Goal: Task Accomplishment & Management: Manage account settings

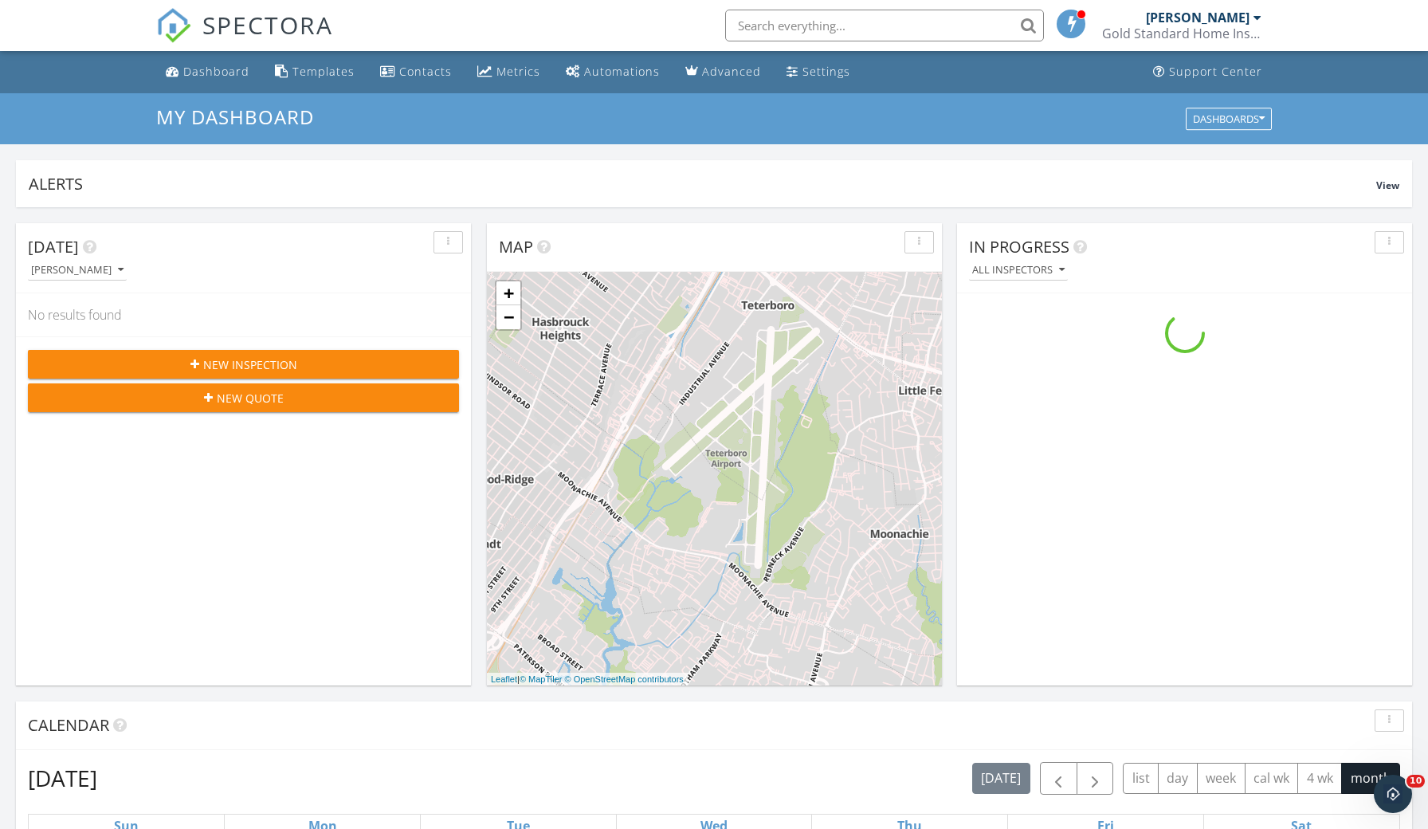
click at [203, 18] on span "SPECTORA" at bounding box center [267, 24] width 131 height 33
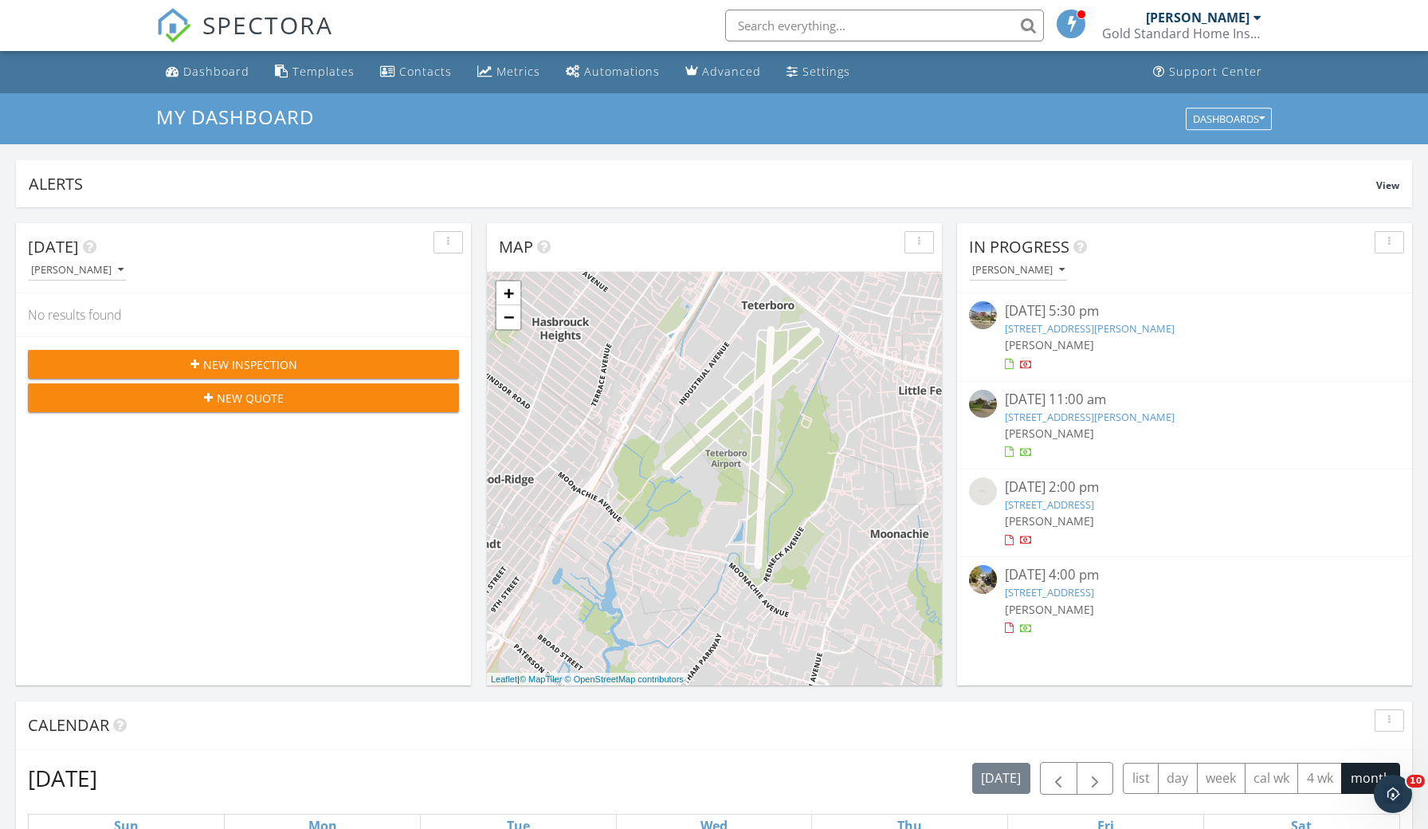
click at [1128, 330] on link "[STREET_ADDRESS][PERSON_NAME]" at bounding box center [1090, 328] width 170 height 14
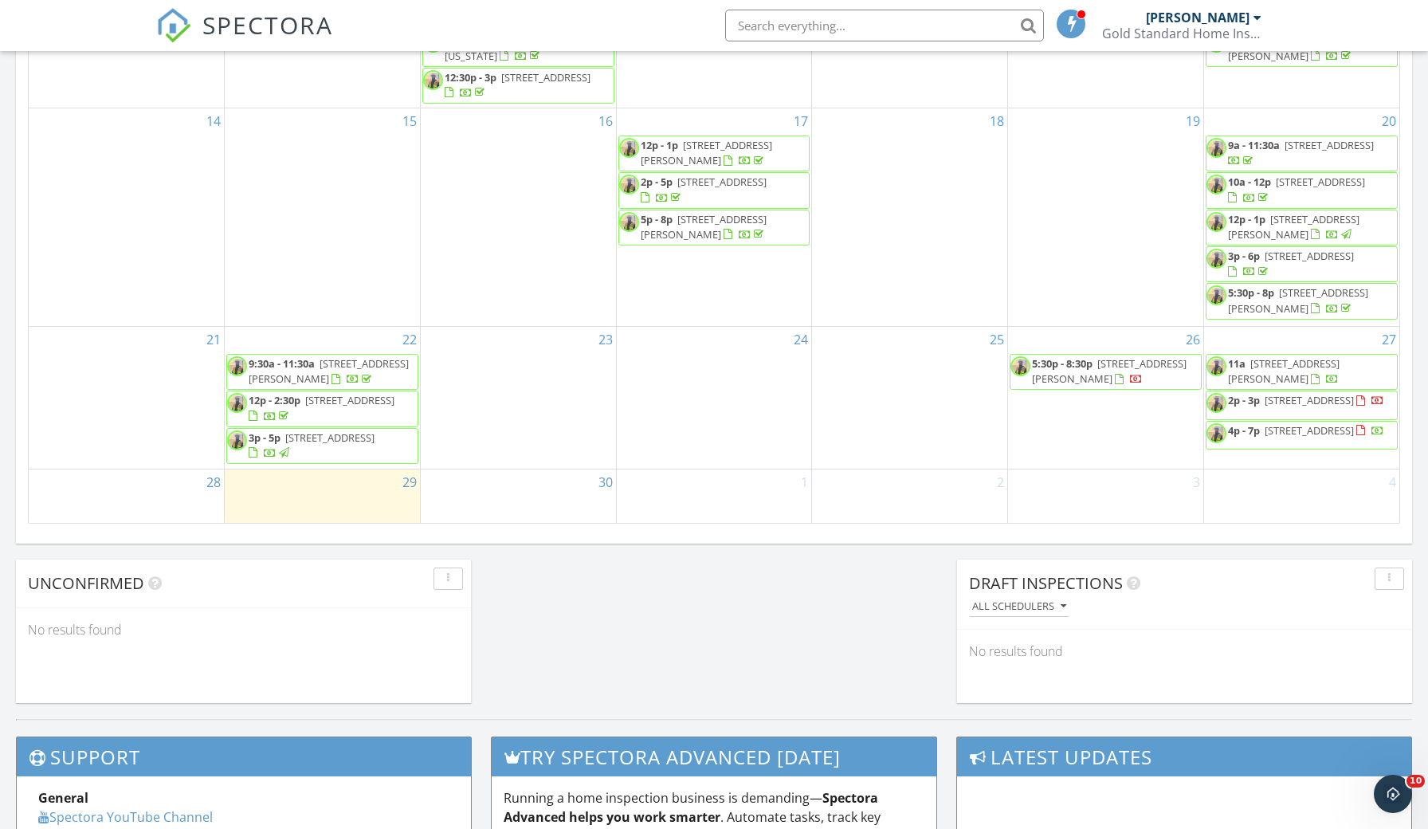
scroll to position [943, 0]
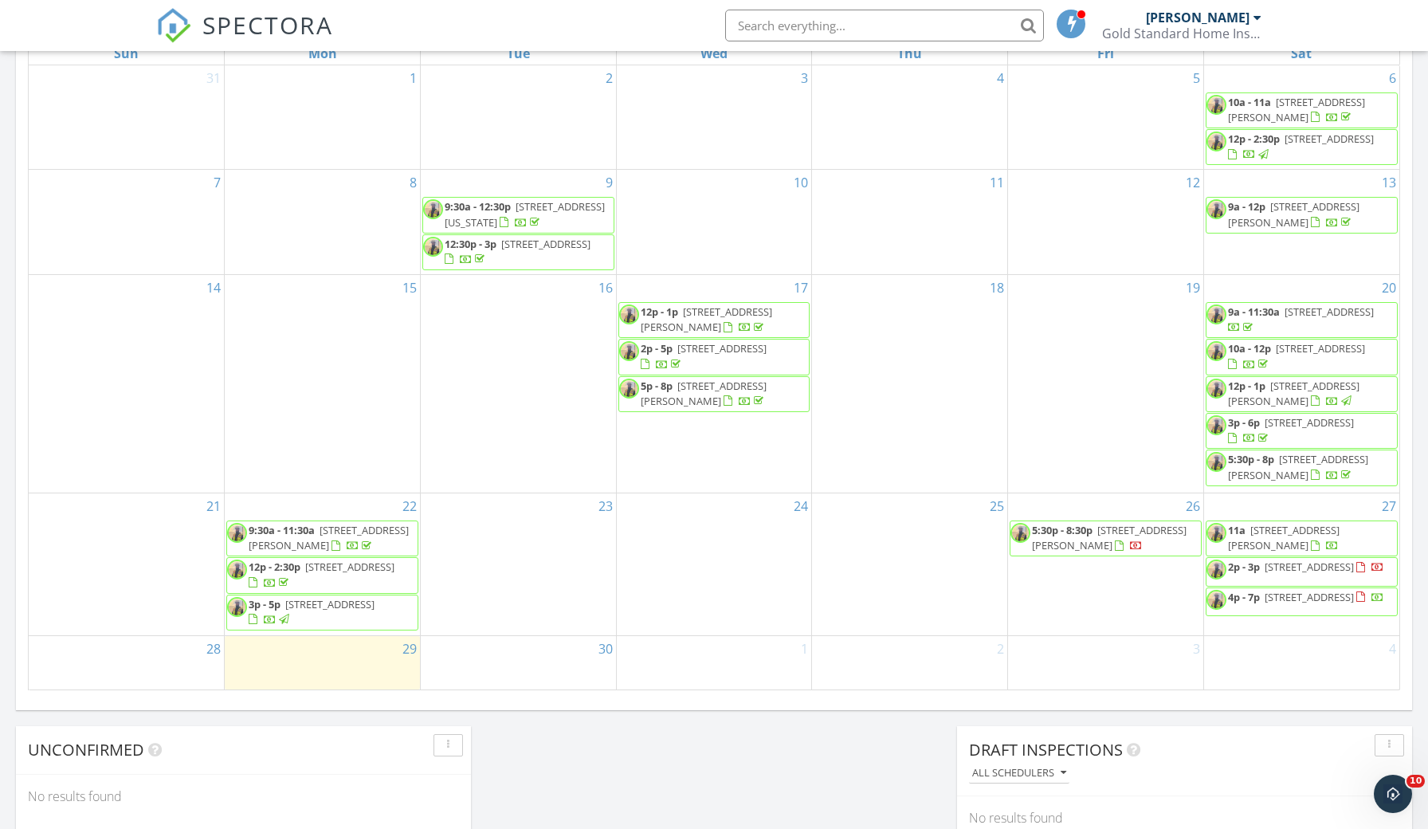
click at [379, 624] on span "3p - 5p 45 Deer Path Dr, Mount Olive 07836" at bounding box center [322, 612] width 190 height 31
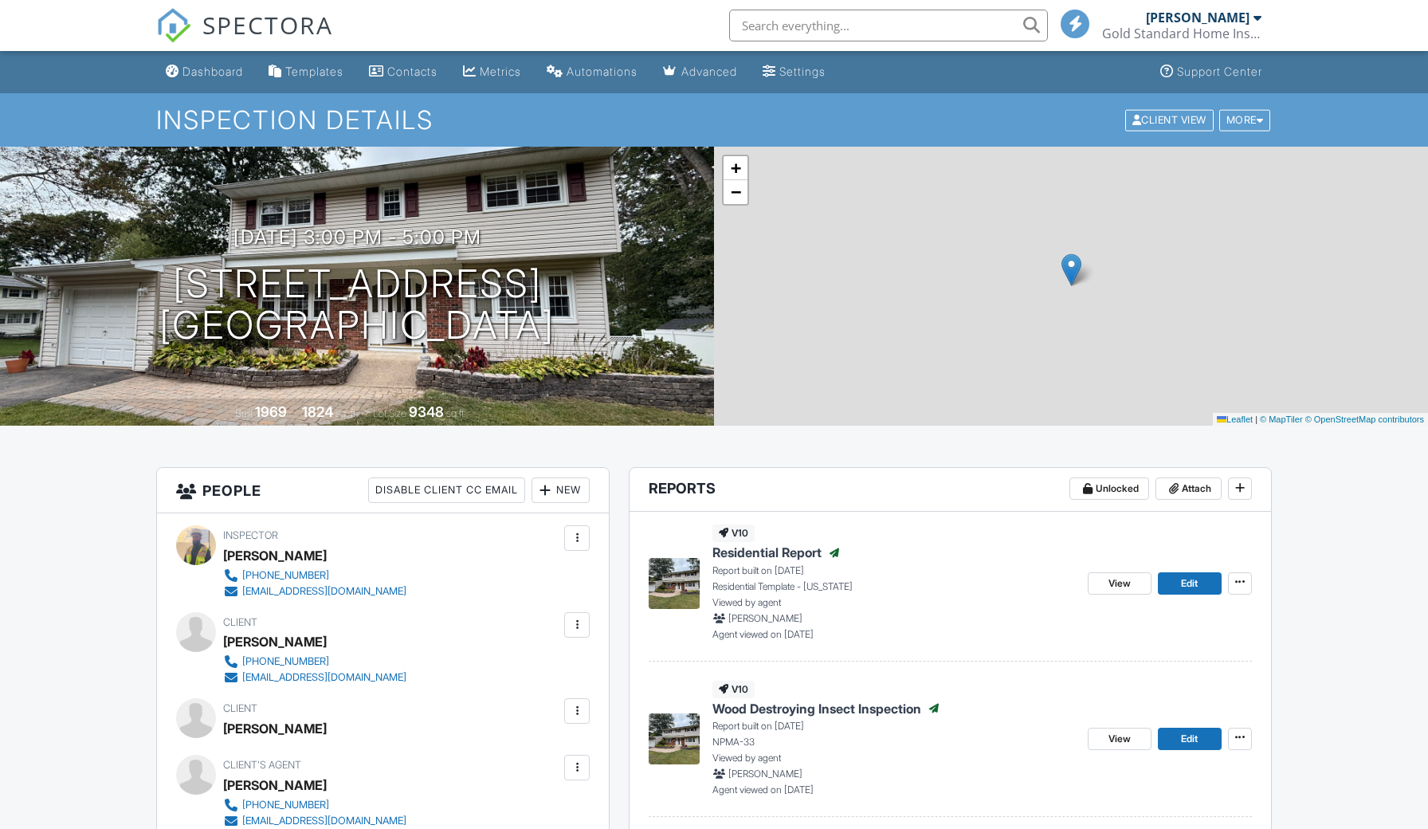
scroll to position [268, 0]
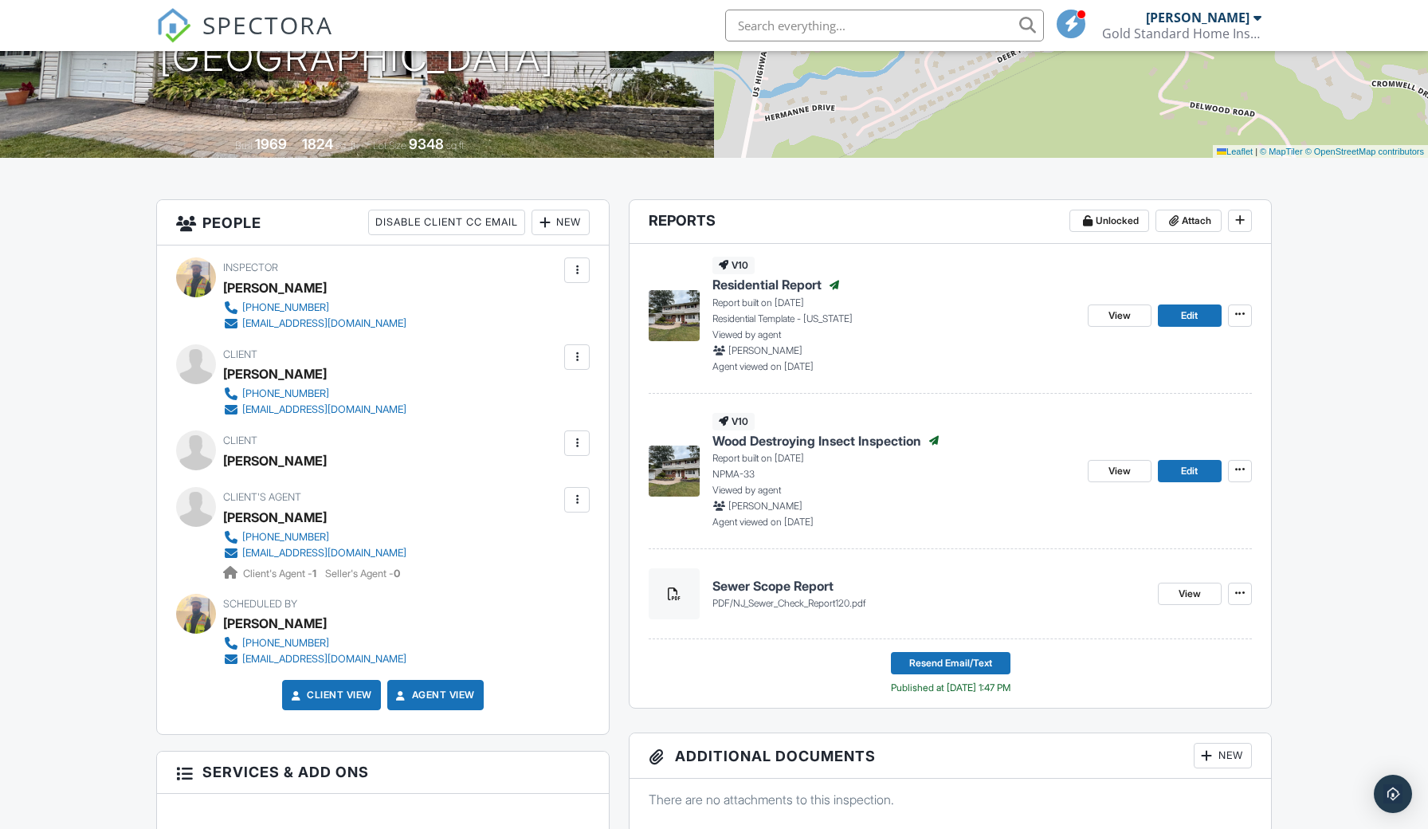
click at [582, 500] on div at bounding box center [577, 500] width 16 height 16
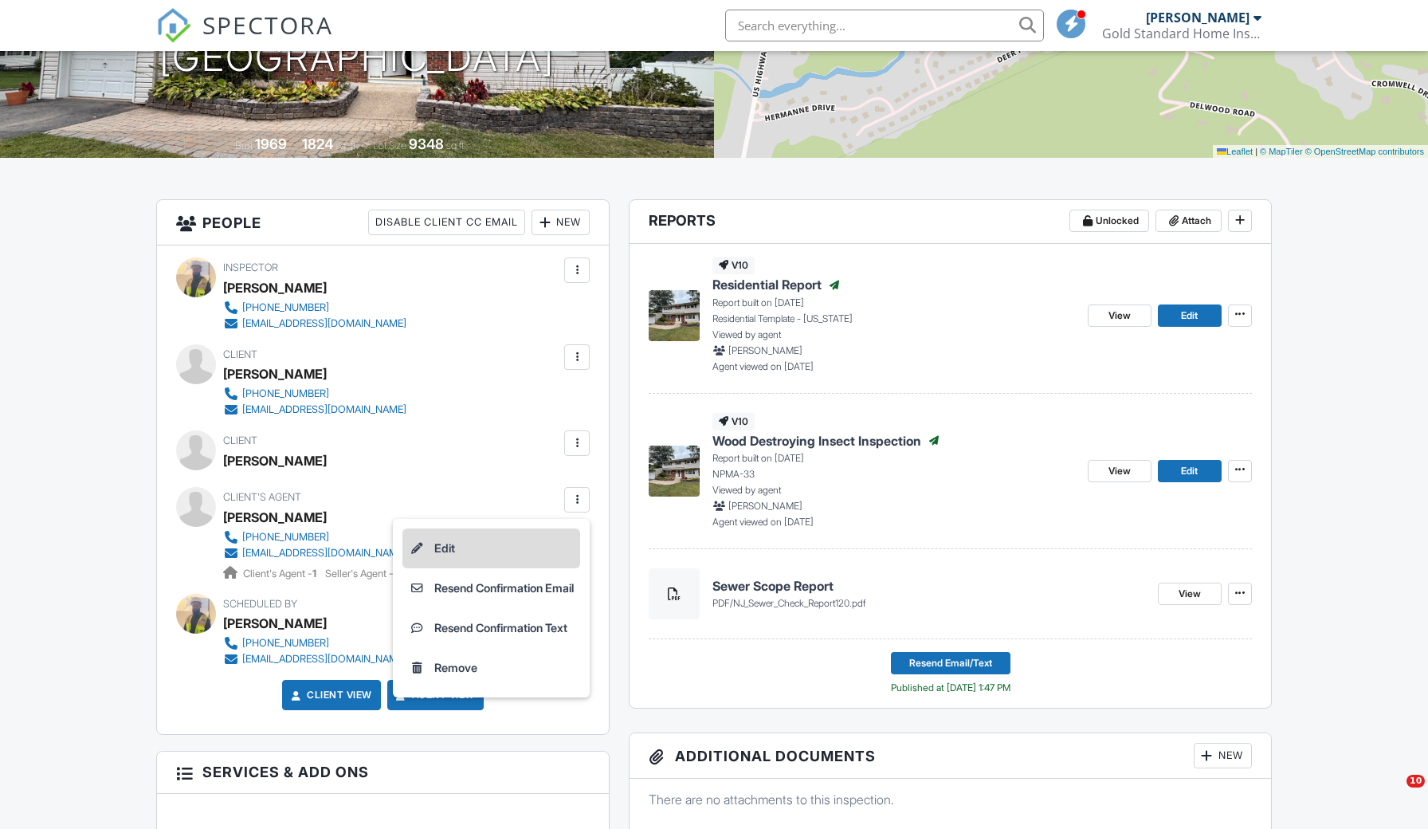
click at [548, 542] on li "Edit" at bounding box center [492, 548] width 178 height 40
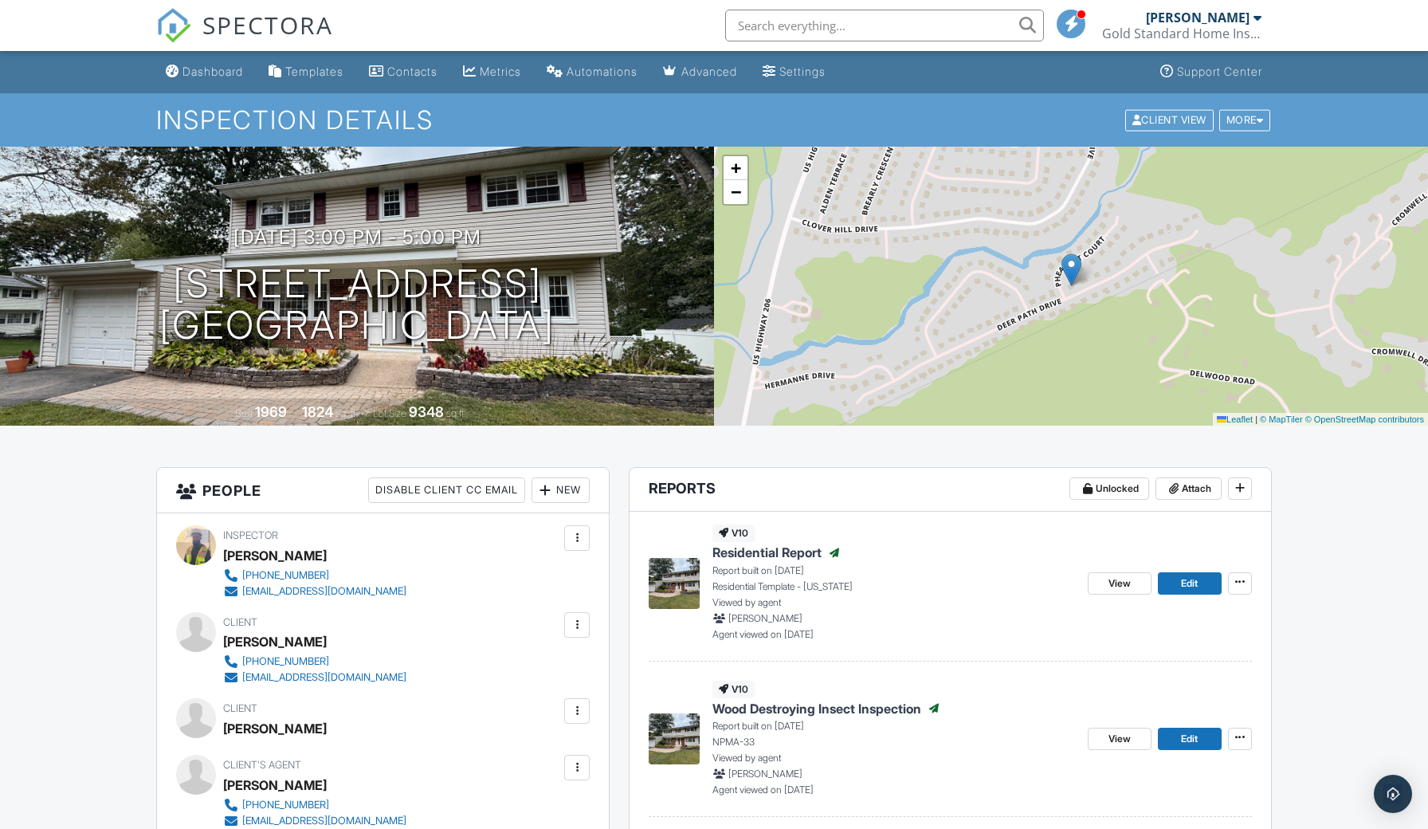
click at [239, 34] on span "SPECTORA" at bounding box center [267, 24] width 131 height 33
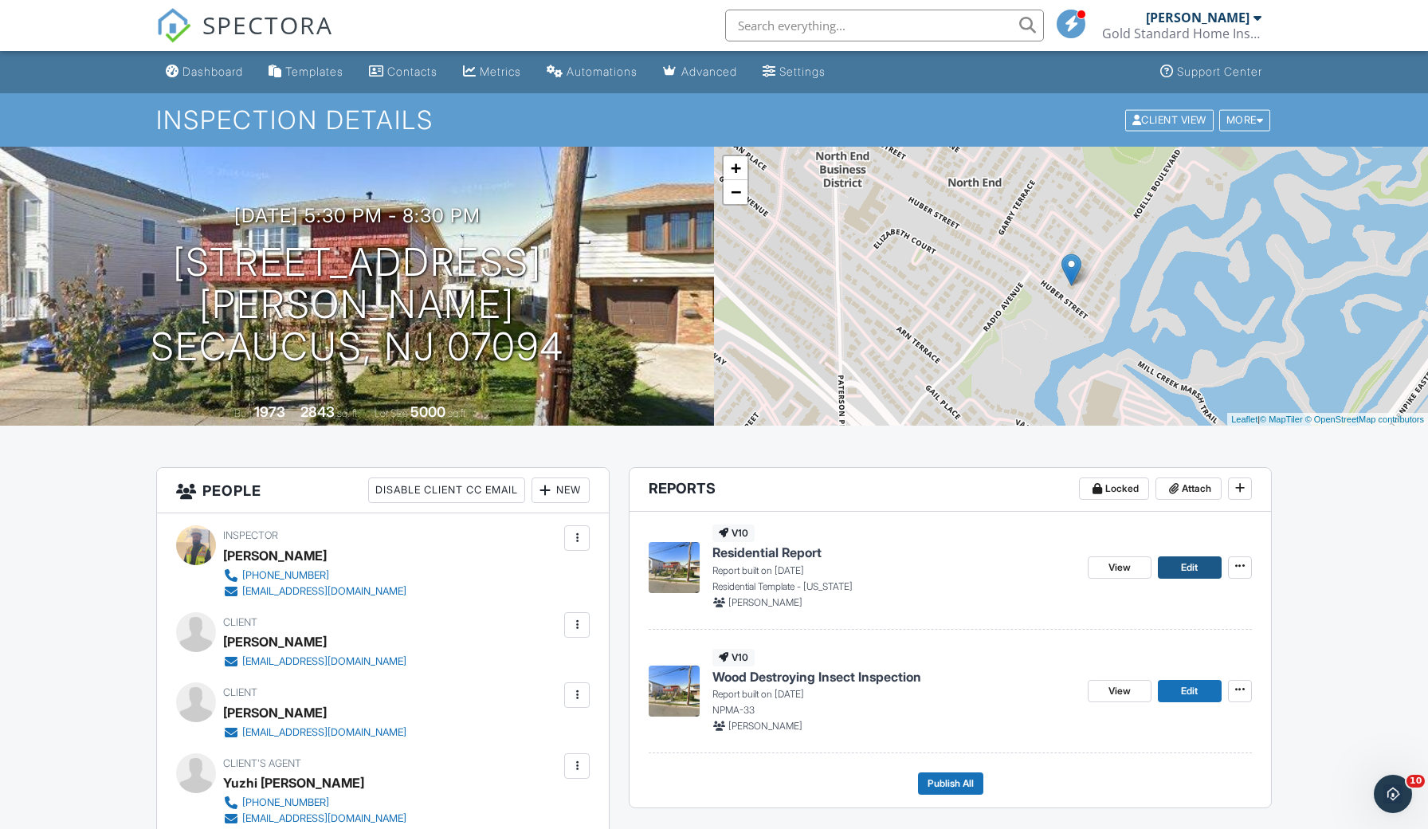
click at [1194, 560] on span "Edit" at bounding box center [1189, 568] width 17 height 16
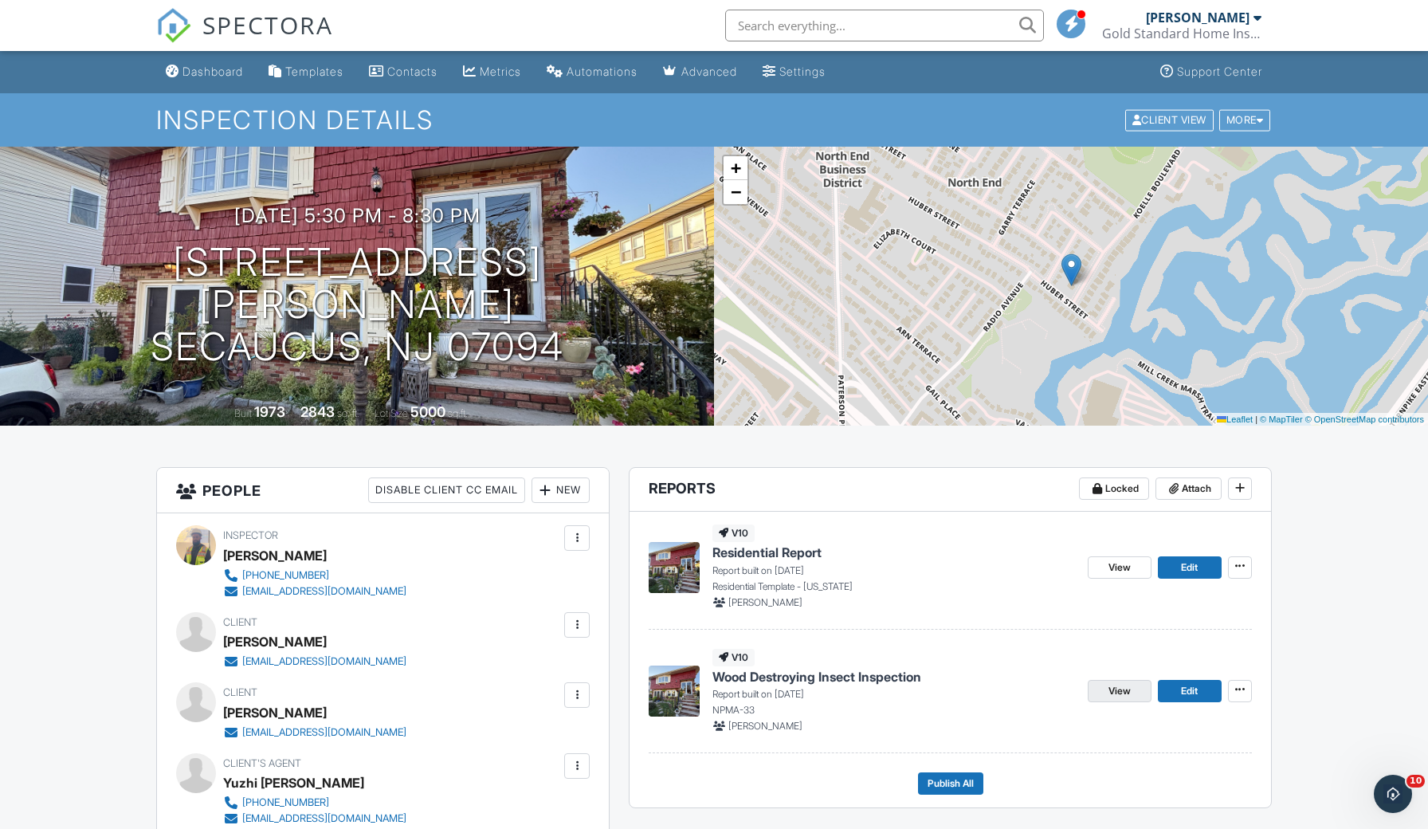
click at [1134, 680] on link "View" at bounding box center [1120, 691] width 64 height 22
click at [1193, 562] on span "Edit" at bounding box center [1189, 568] width 17 height 16
click at [1192, 572] on span "Edit" at bounding box center [1189, 568] width 17 height 16
click at [1126, 567] on span "View" at bounding box center [1120, 568] width 22 height 16
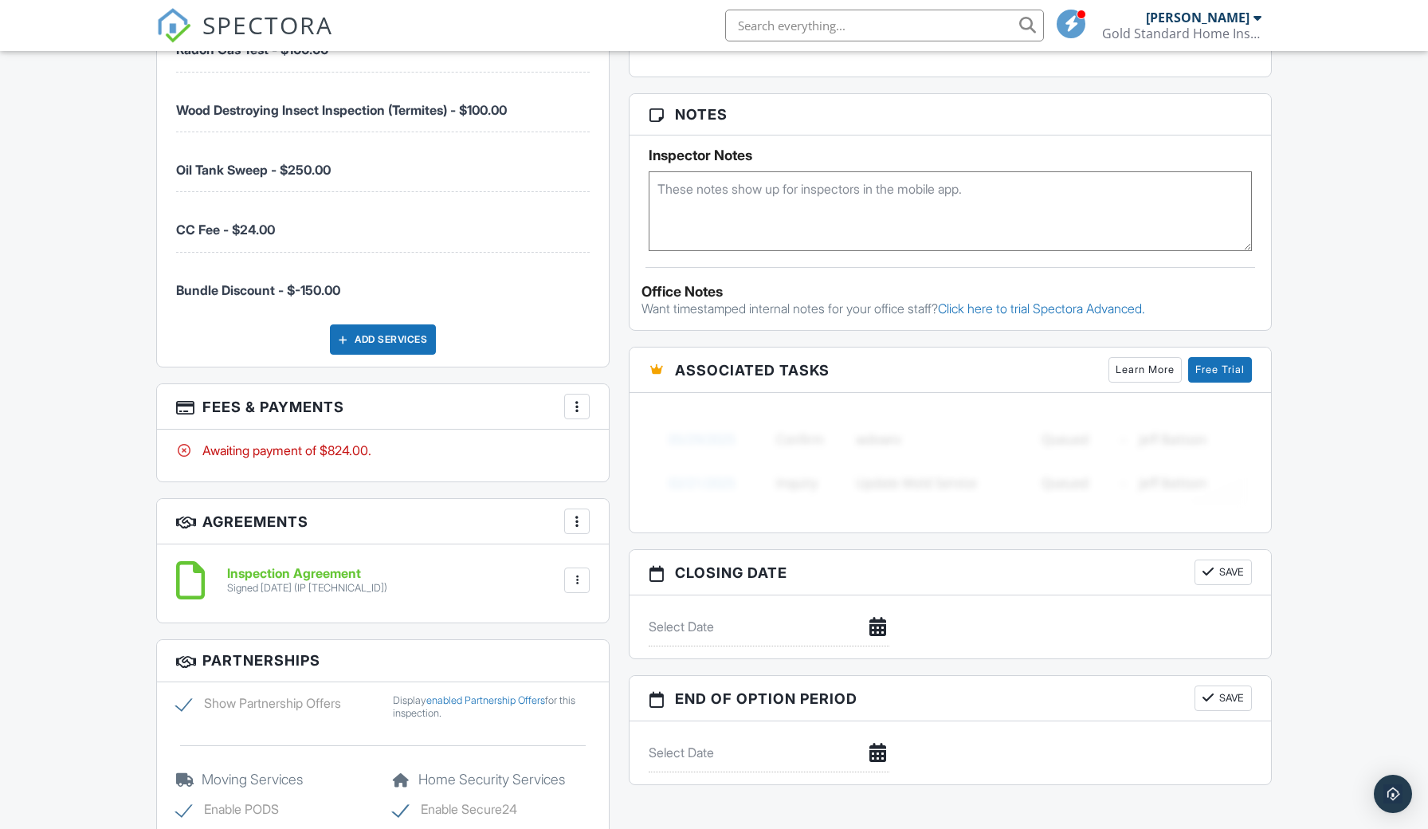
scroll to position [1183, 0]
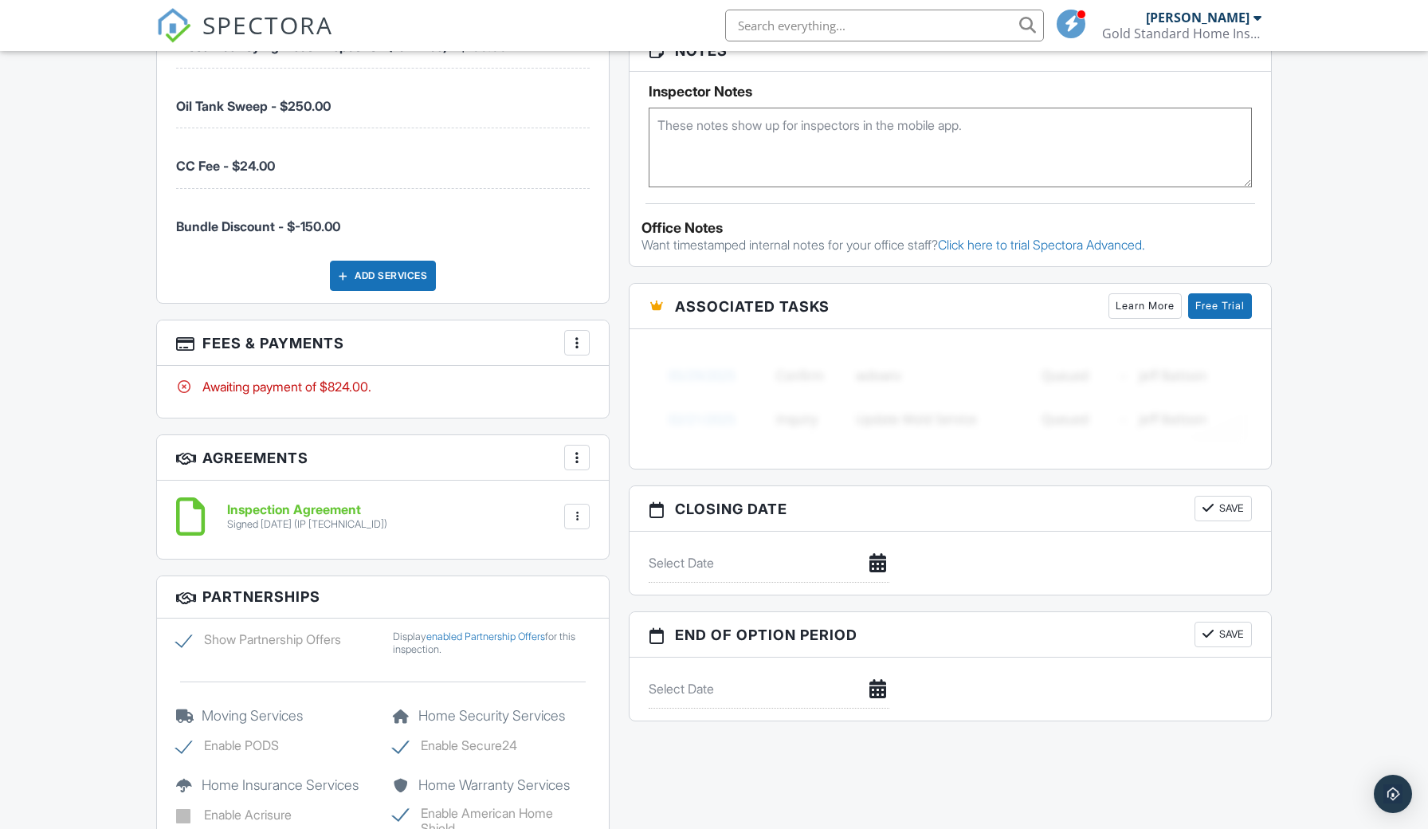
click at [580, 338] on div at bounding box center [577, 343] width 16 height 16
click at [630, 388] on li "Edit Fees & Payments" at bounding box center [657, 391] width 167 height 40
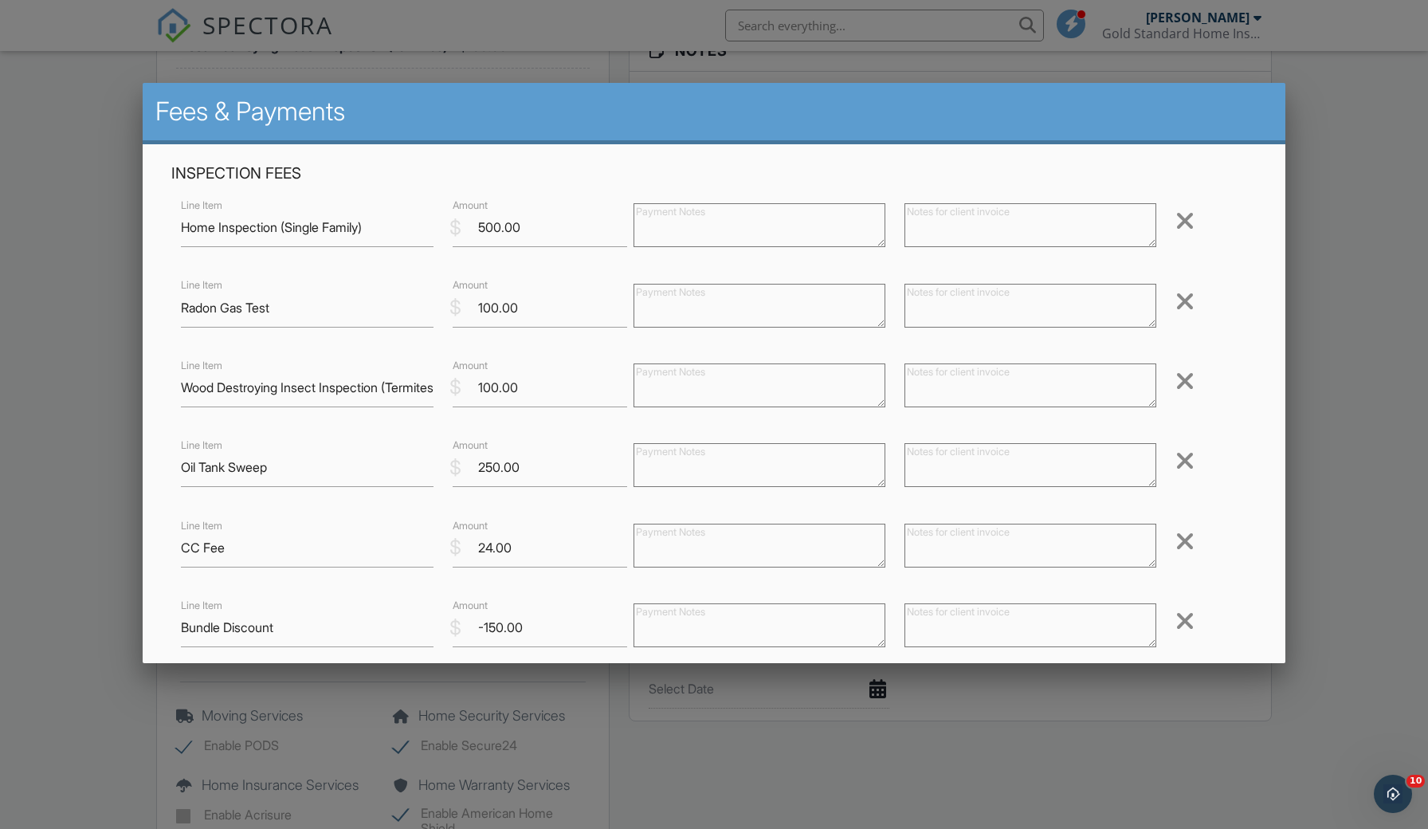
click at [1173, 542] on div "Remove" at bounding box center [1211, 541] width 90 height 26
click at [1185, 542] on div at bounding box center [1185, 541] width 19 height 26
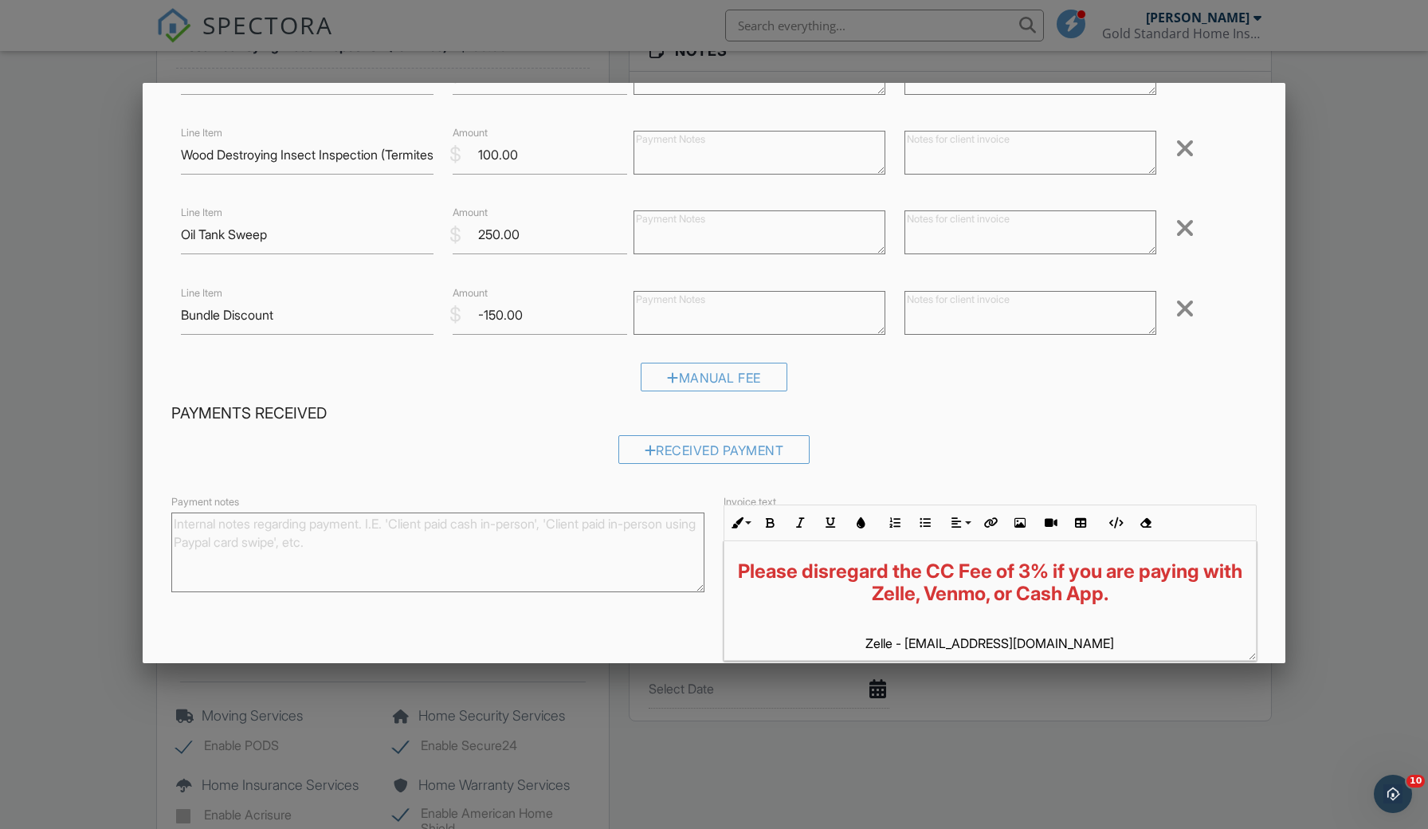
scroll to position [264, 0]
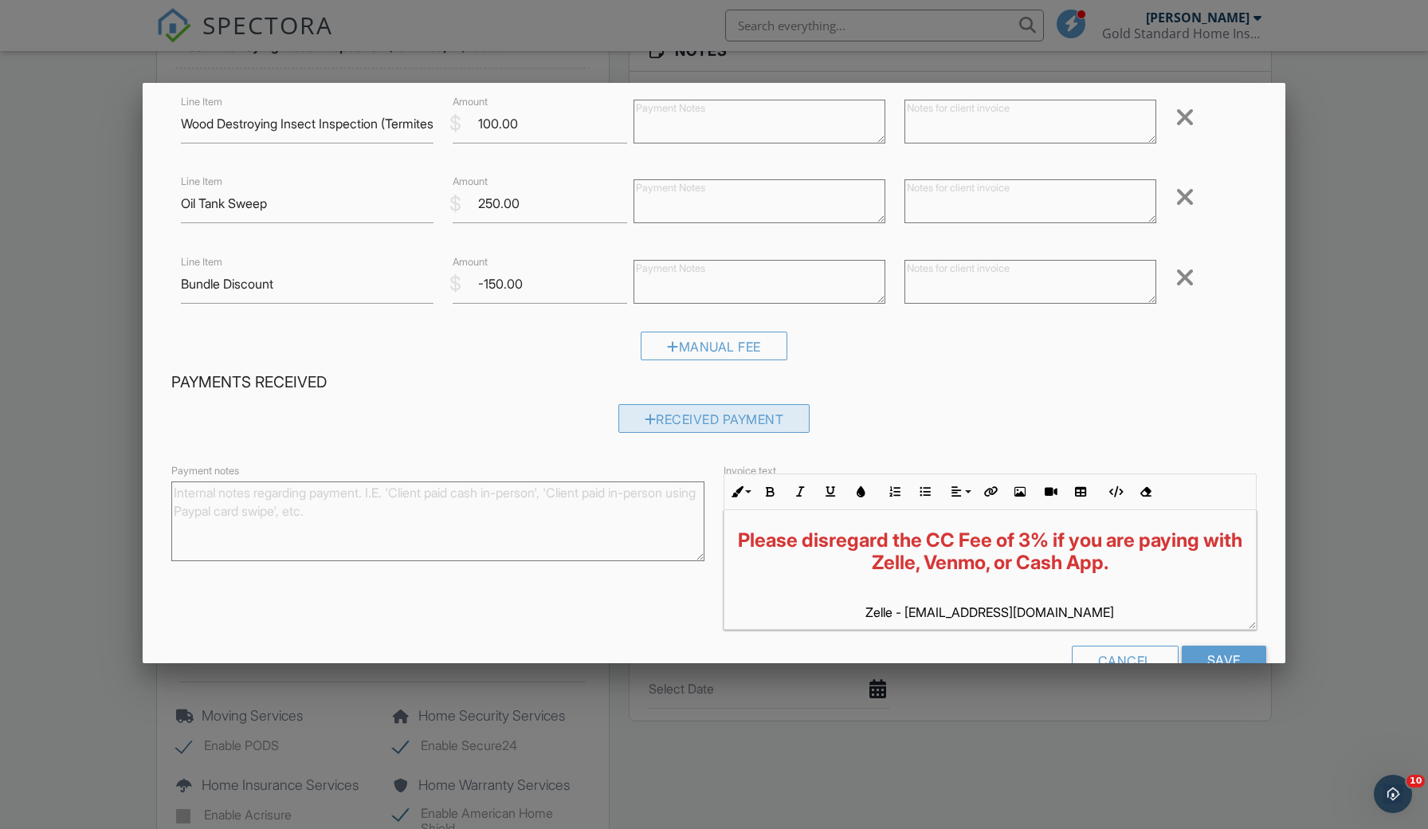
click at [690, 404] on div "Received Payment" at bounding box center [714, 418] width 192 height 29
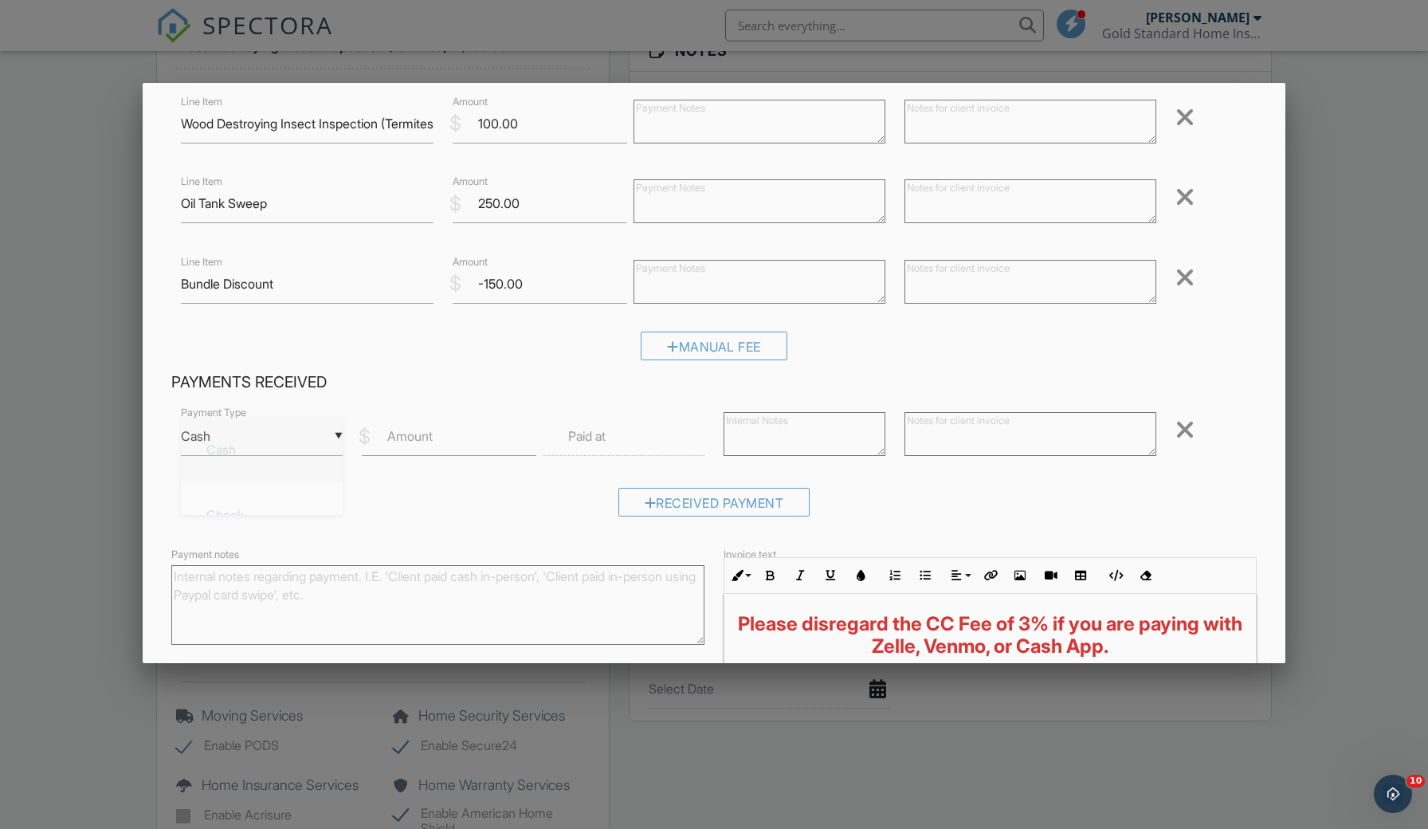
click at [316, 437] on div "▼ Cash Cash Check On-Site Card Other Cash Check On-Site Card Other" at bounding box center [262, 436] width 162 height 39
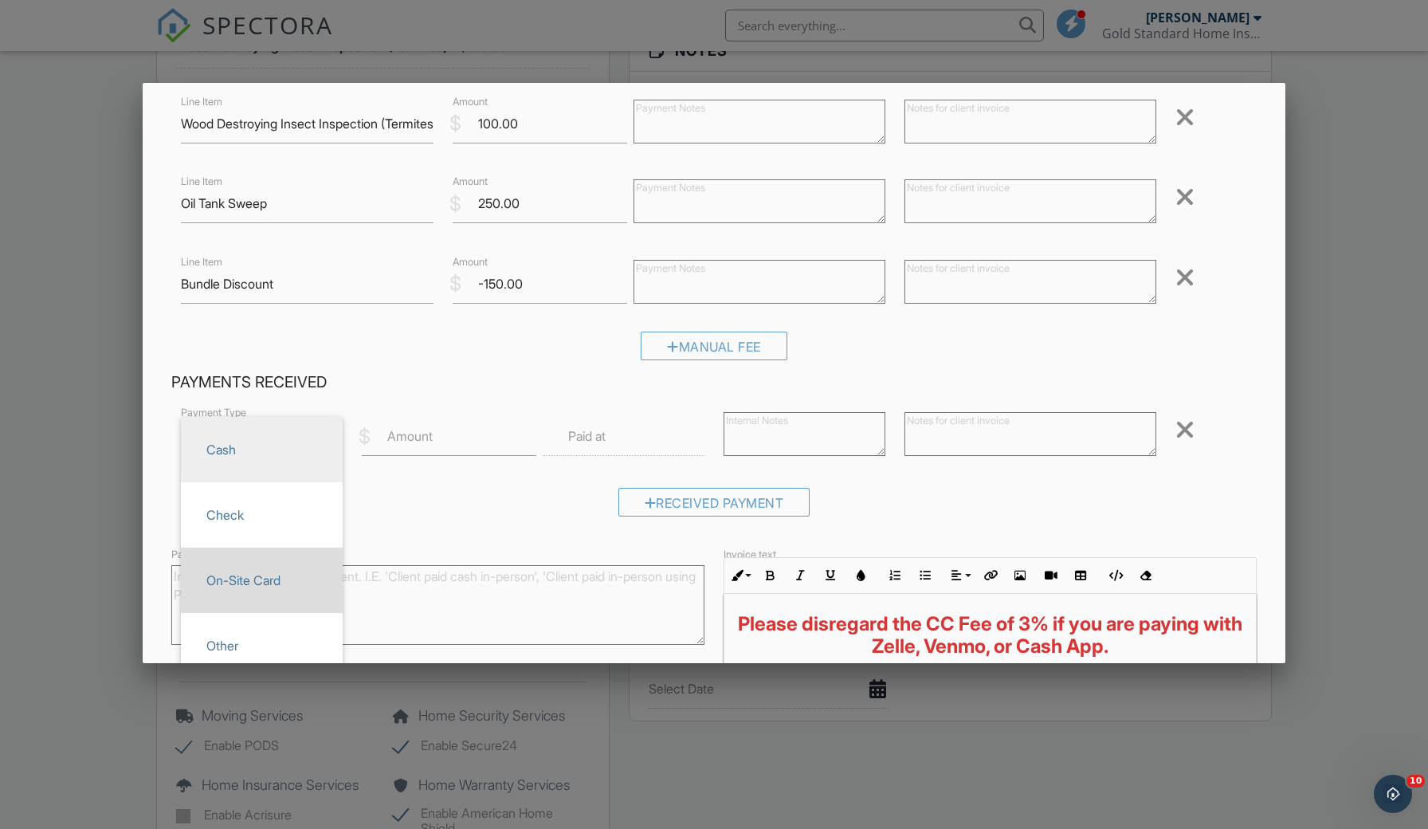
click at [269, 607] on li "On-Site Card" at bounding box center [262, 580] width 162 height 65
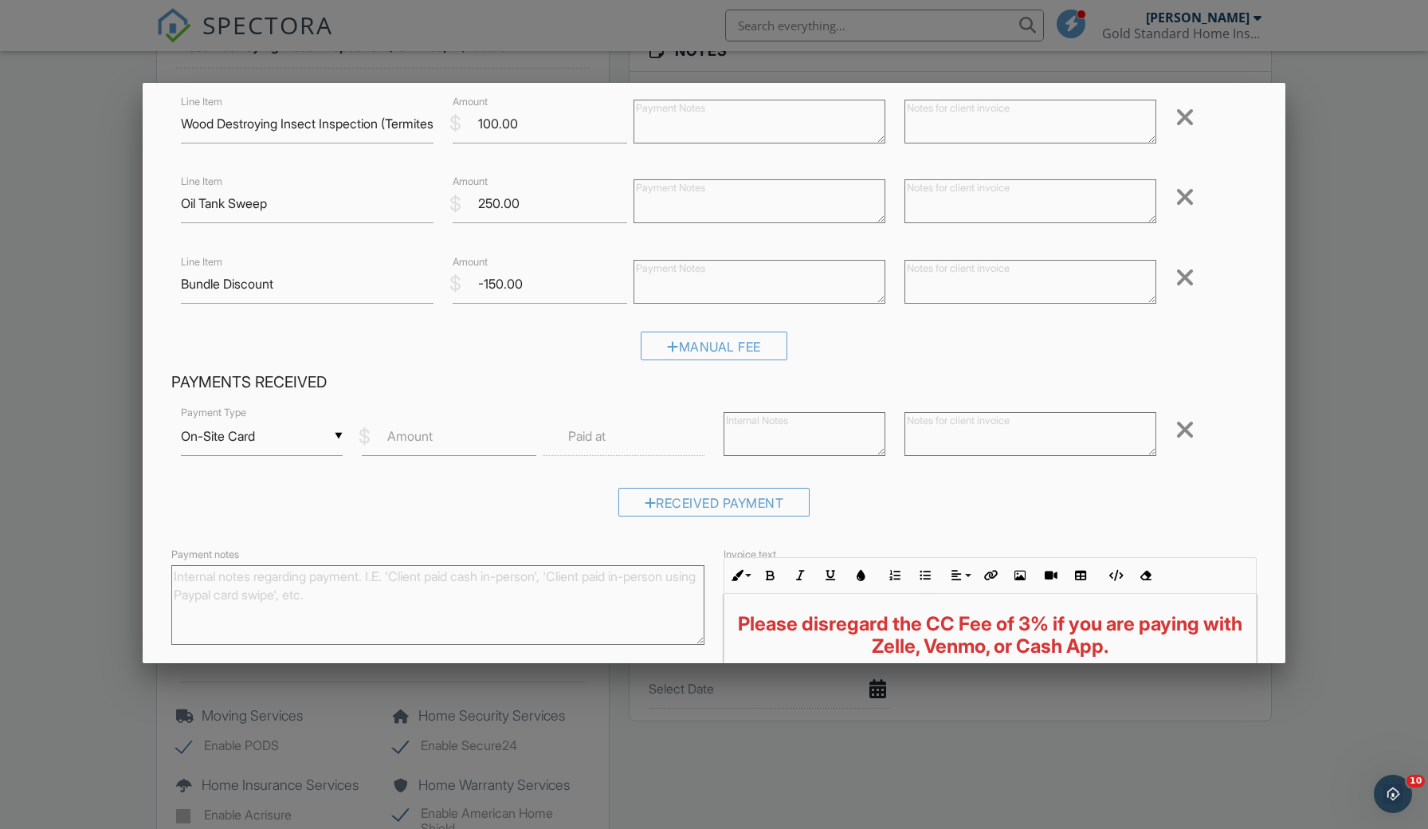
click at [269, 609] on form "Inspection Fees Line Item Home Inspection (Single Family) $ Amount 500.00 Remov…" at bounding box center [714, 335] width 1105 height 870
click at [257, 408] on div "▼ On-Site Card Cash Check On-Site Card Other Cash Check On-Site Card Other Paym…" at bounding box center [714, 438] width 1086 height 68
click at [257, 417] on div "▼ On-Site Card Cash Check On-Site Card Other Cash Check On-Site Card Other" at bounding box center [262, 436] width 162 height 39
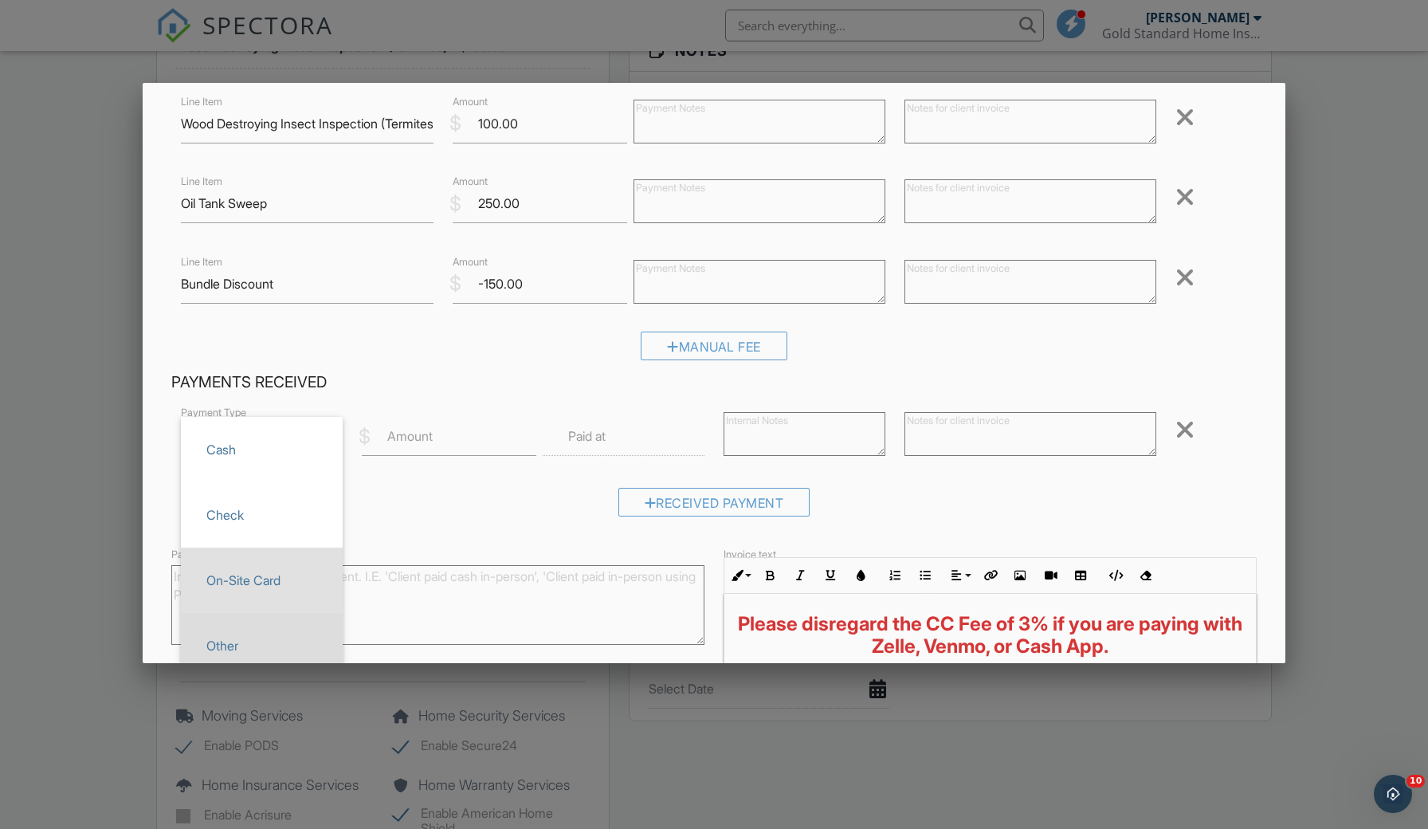
click at [254, 631] on span "Other" at bounding box center [262, 646] width 136 height 40
type input "Other"
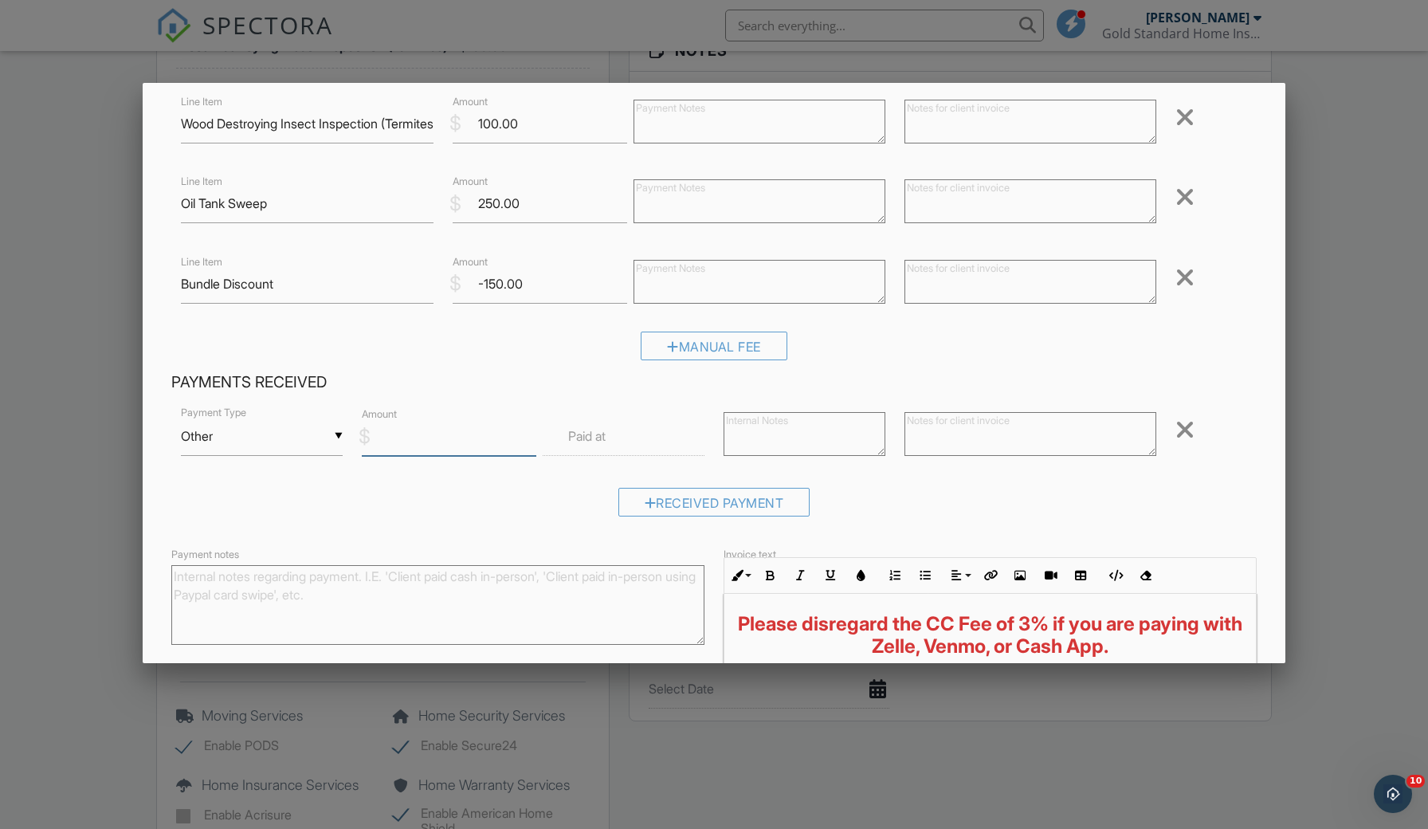
click at [420, 442] on input "Amount" at bounding box center [449, 436] width 175 height 39
type input "800"
click at [873, 438] on textarea at bounding box center [805, 434] width 162 height 44
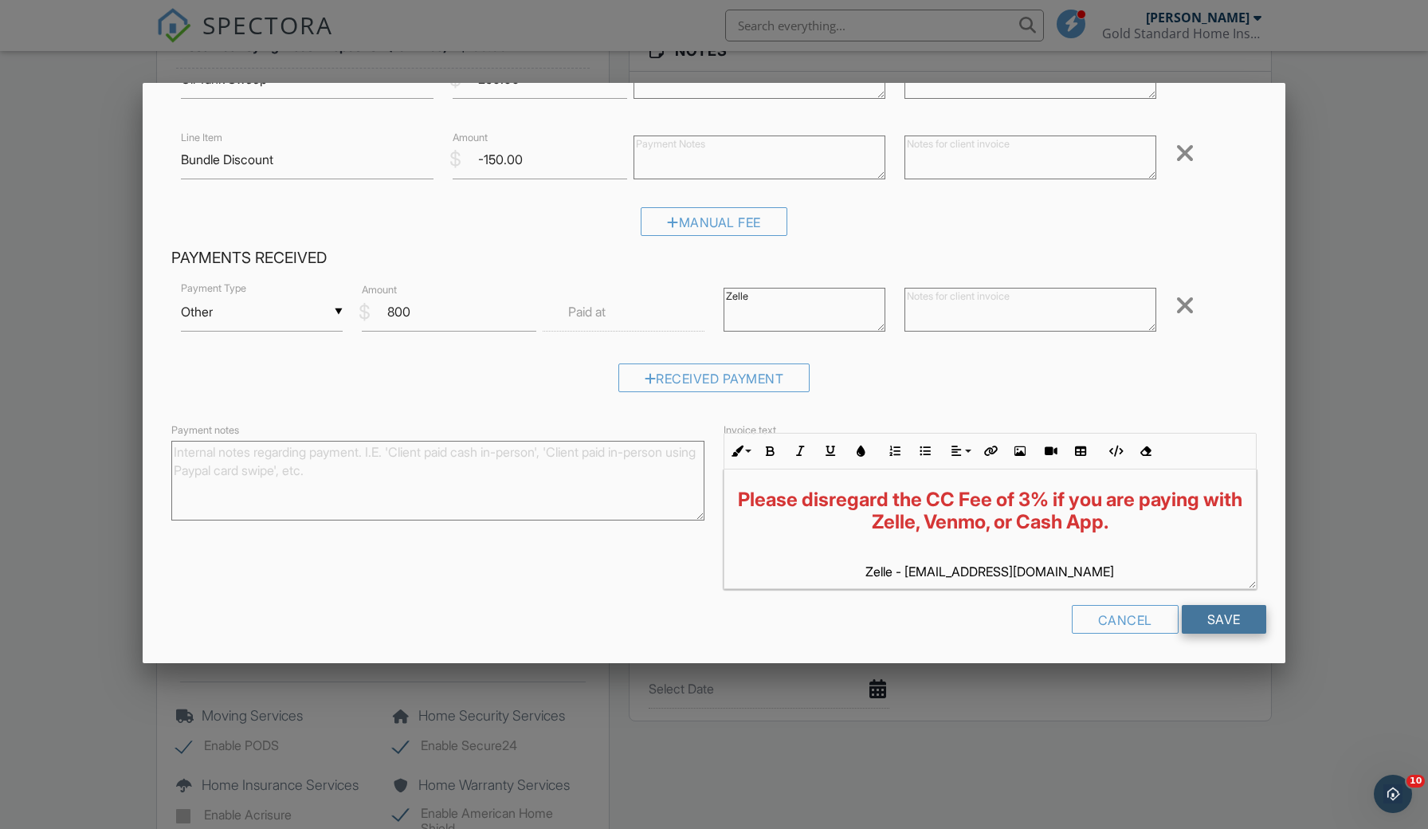
scroll to position [387, 0]
type textarea "Zelle"
click at [1206, 610] on input "Save" at bounding box center [1224, 620] width 84 height 29
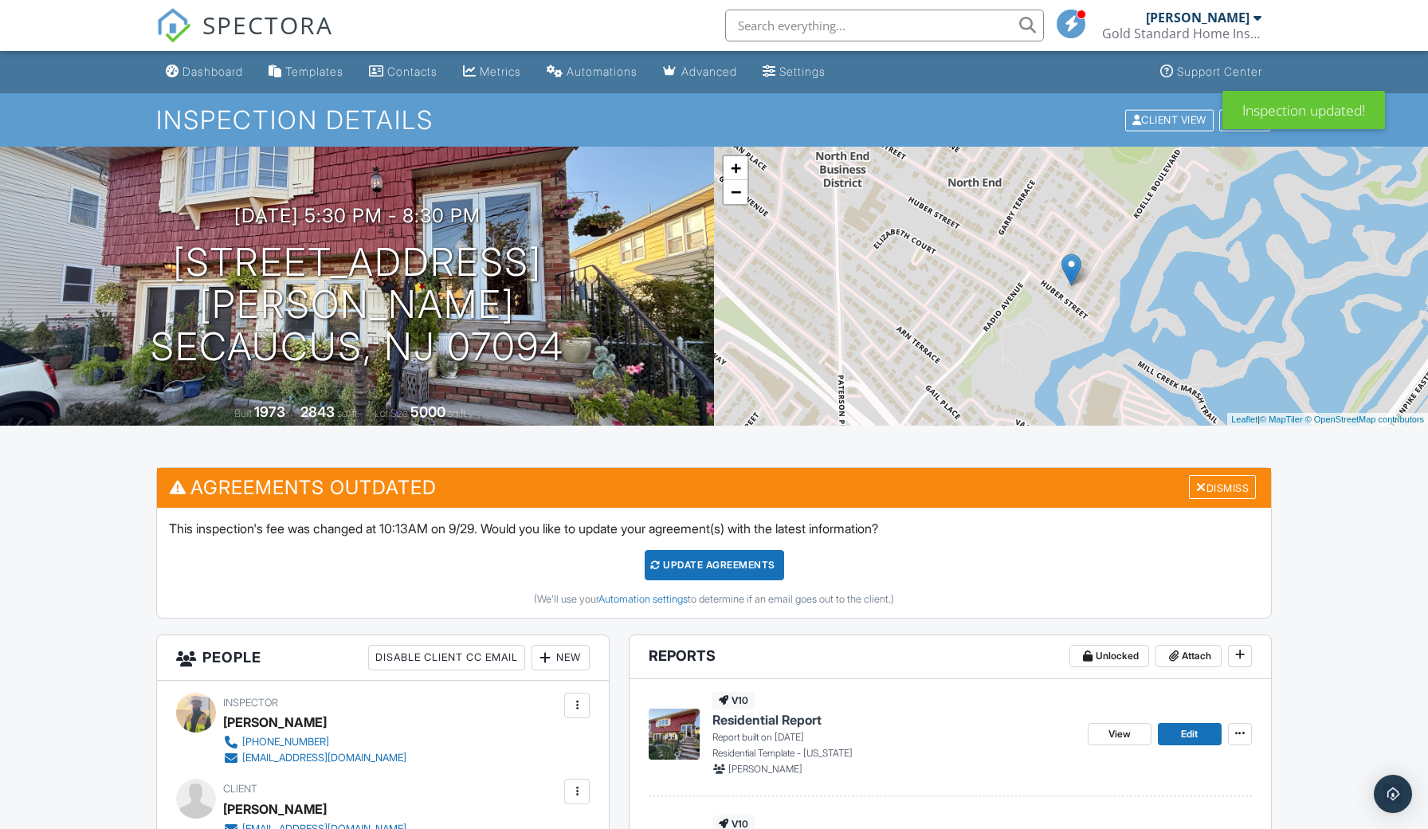
click at [1186, 490] on div "Dismiss" at bounding box center [1222, 486] width 73 height 25
click at [1200, 490] on div at bounding box center [1201, 487] width 10 height 13
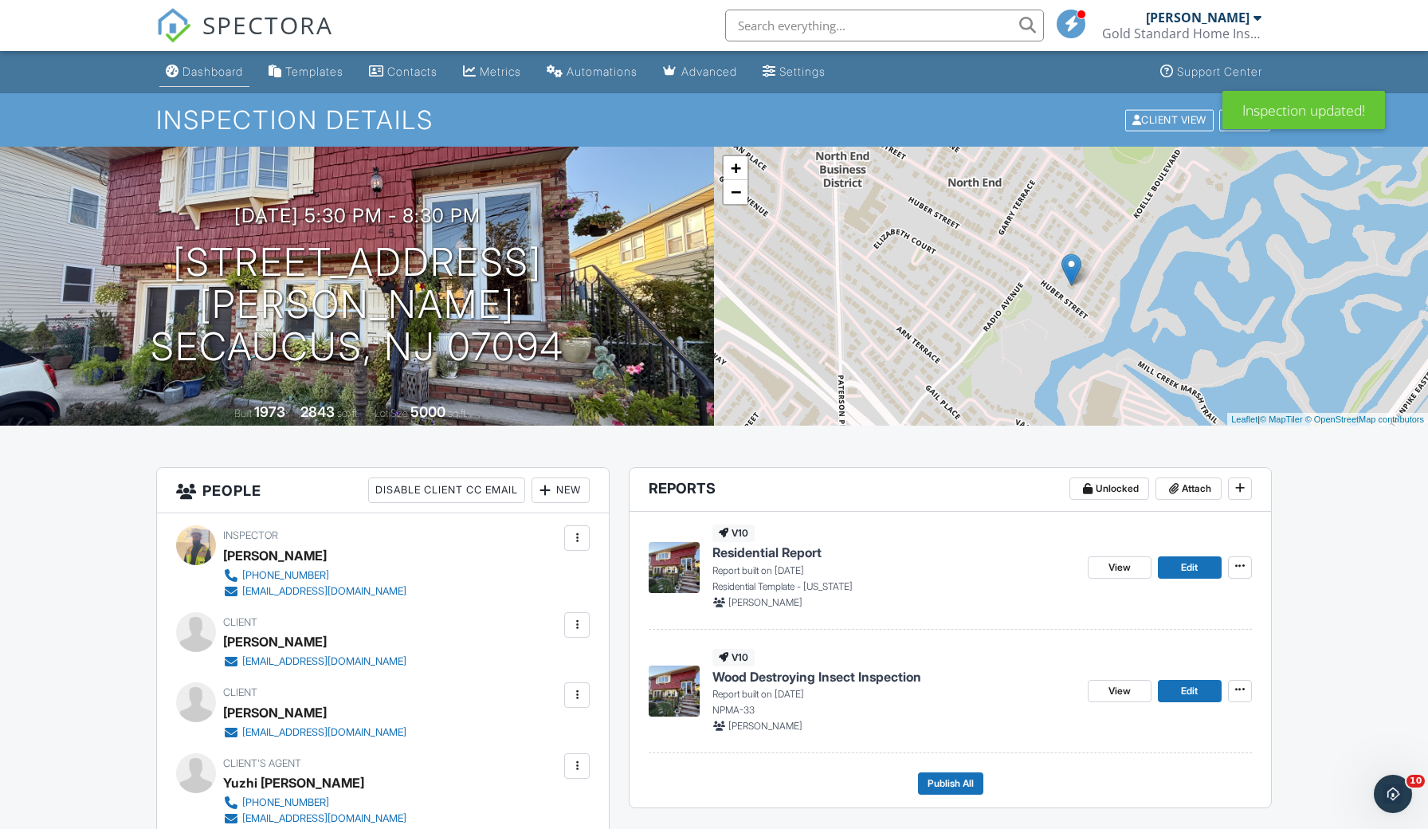
click at [179, 76] on link "Dashboard" at bounding box center [204, 71] width 90 height 29
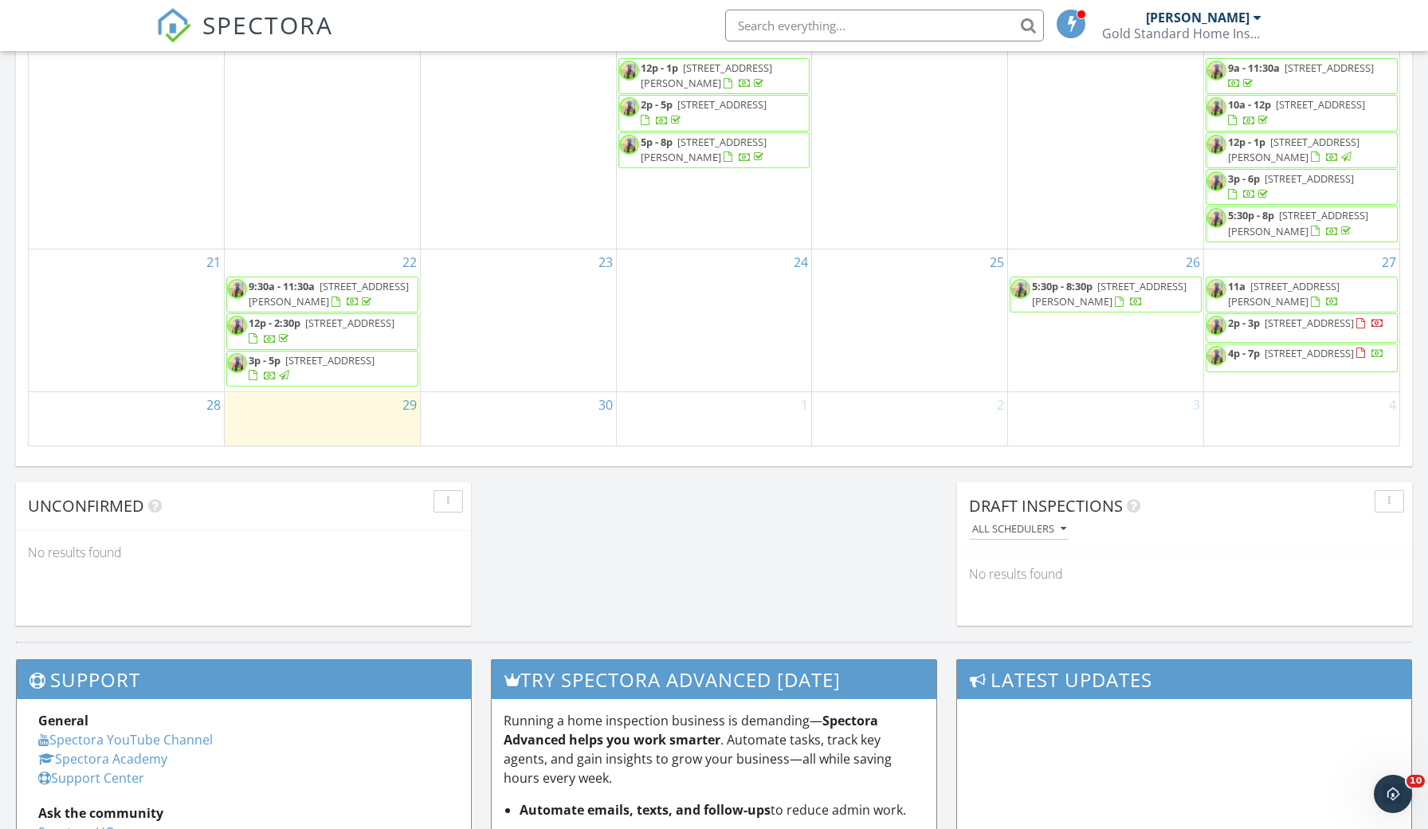
scroll to position [1021, 0]
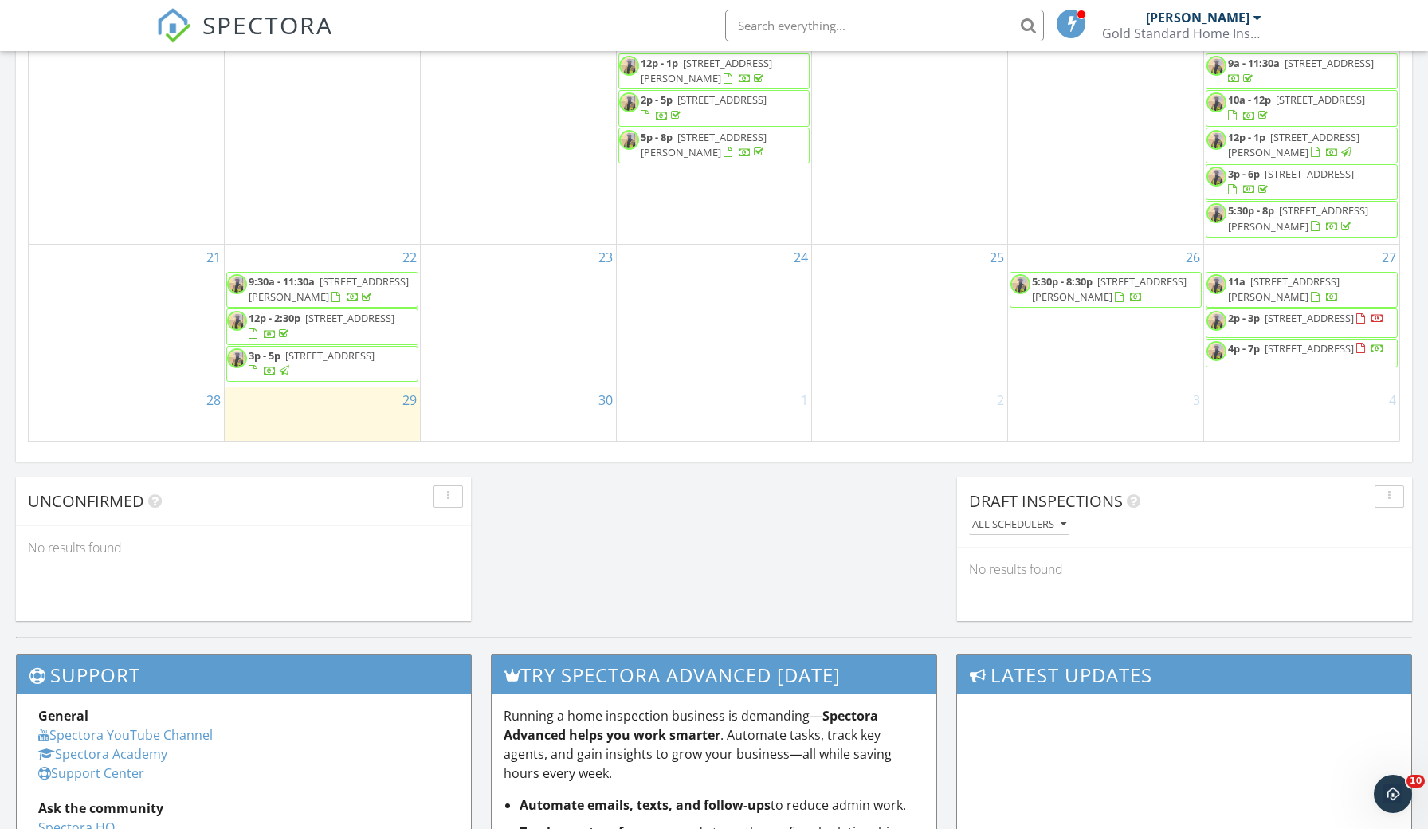
click at [1161, 297] on span "5:30p - 8:30p [STREET_ADDRESS][PERSON_NAME]" at bounding box center [1106, 289] width 190 height 31
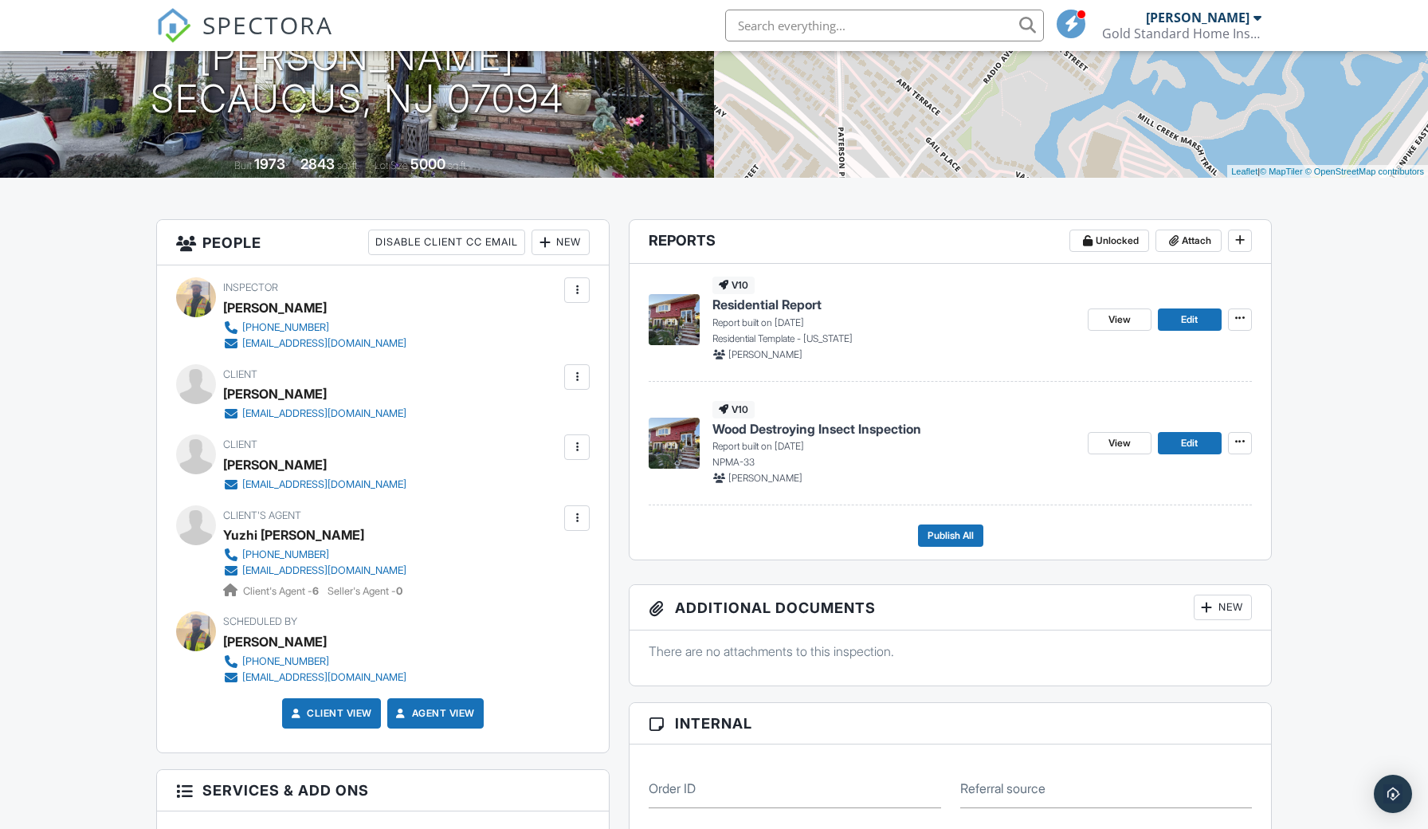
scroll to position [344, 0]
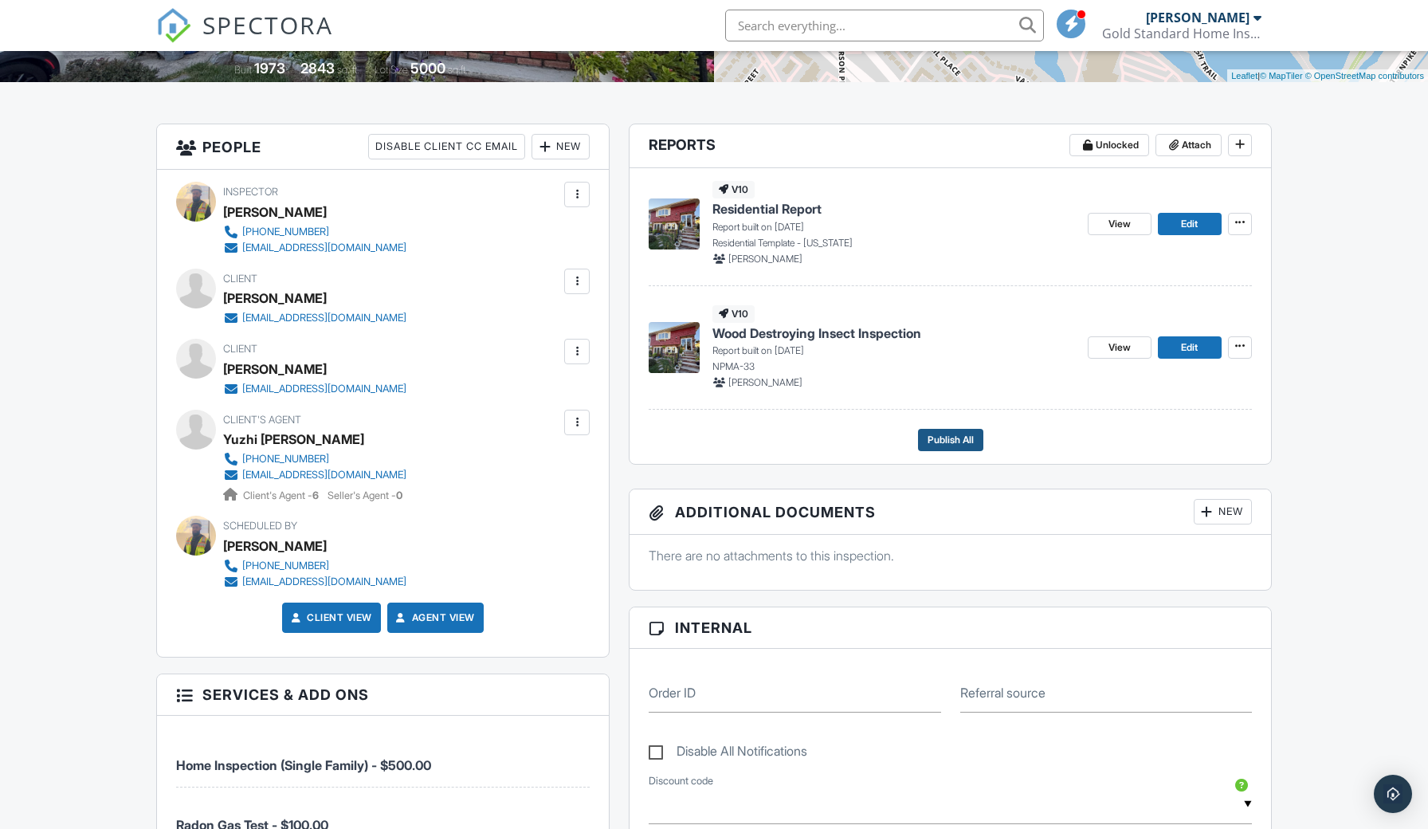
click at [941, 429] on button "Publish All" at bounding box center [950, 440] width 65 height 22
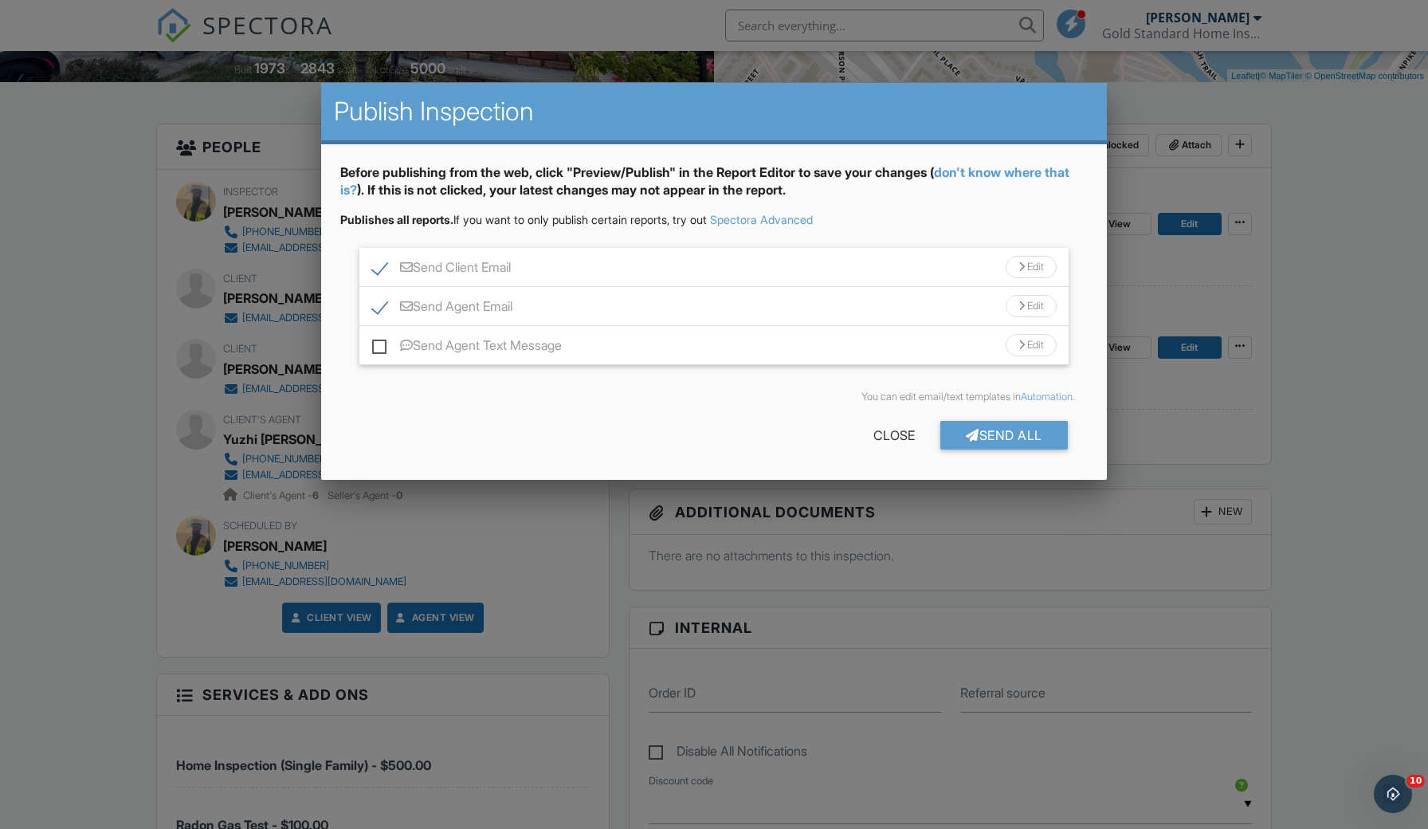
scroll to position [0, 0]
click at [961, 266] on div "Send Client Email Edit" at bounding box center [713, 267] width 709 height 39
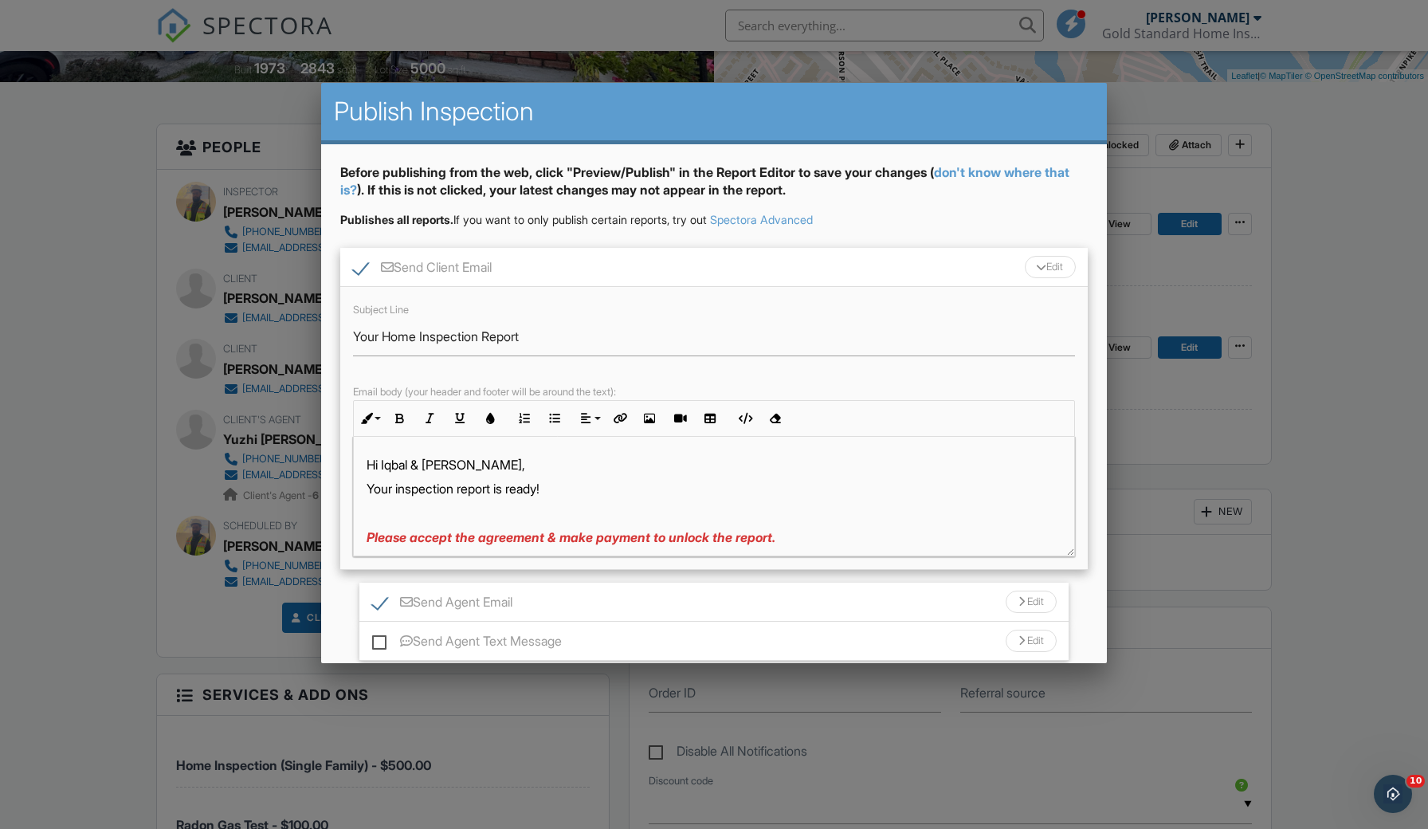
click at [544, 534] on span "Please accept the agreement & make payment to unlock the report." at bounding box center [571, 537] width 409 height 16
click at [898, 270] on div "Send Client Email Edit" at bounding box center [714, 267] width 748 height 39
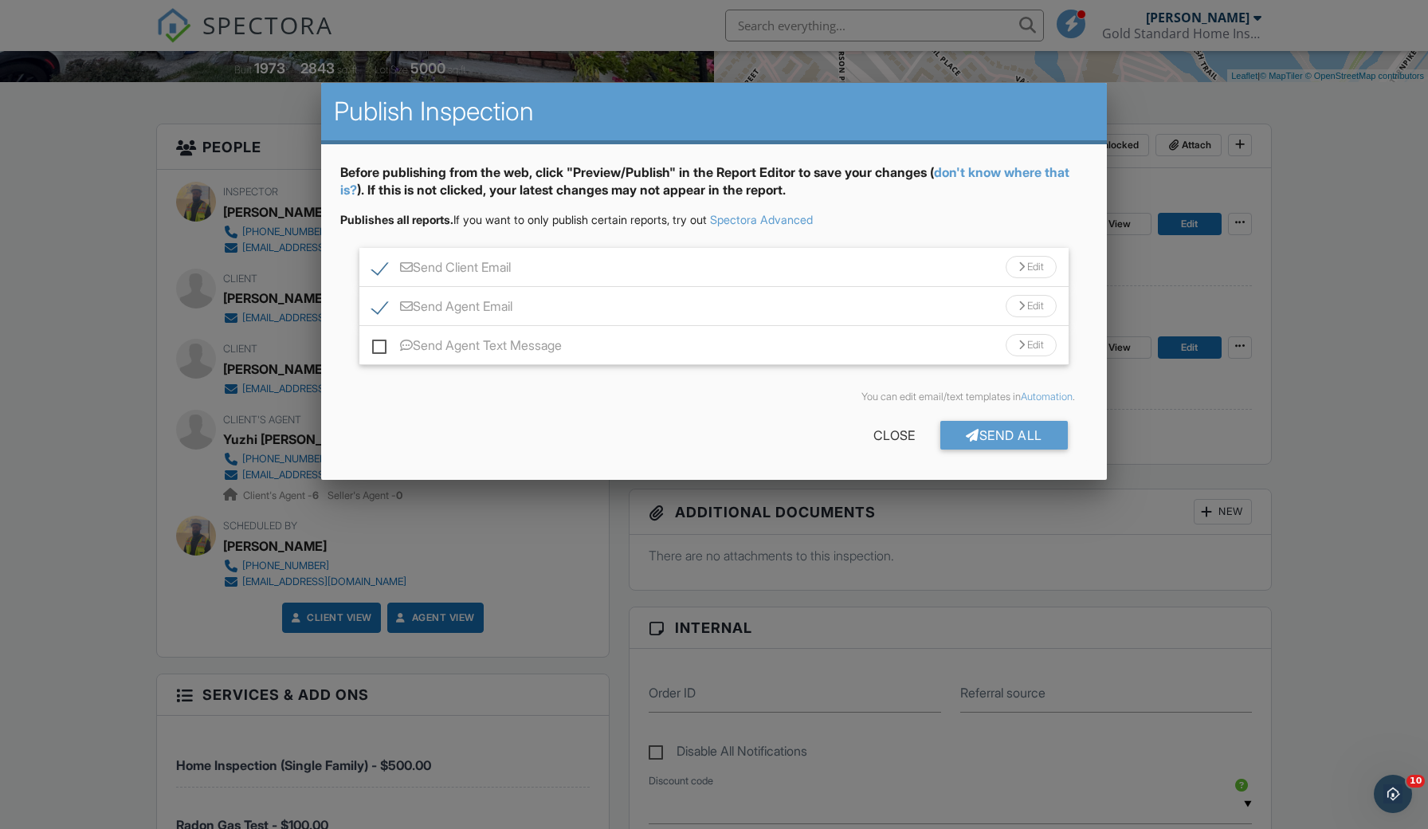
click at [872, 318] on div "Send Agent Email Edit" at bounding box center [713, 306] width 709 height 39
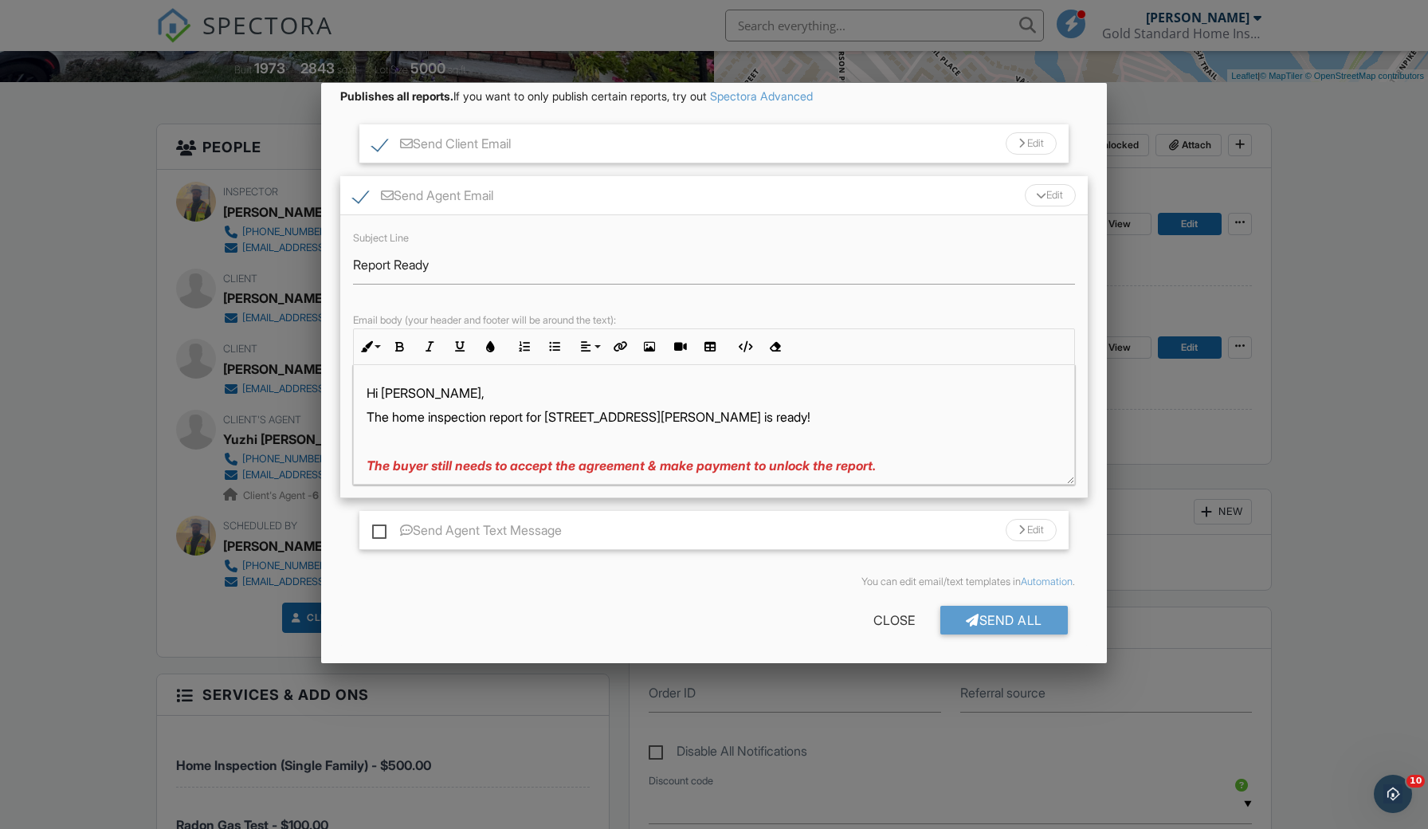
scroll to position [123, 0]
click at [728, 471] on p "The buyer still needs to accept the agreement & make payment to unlock the repo…" at bounding box center [714, 466] width 695 height 18
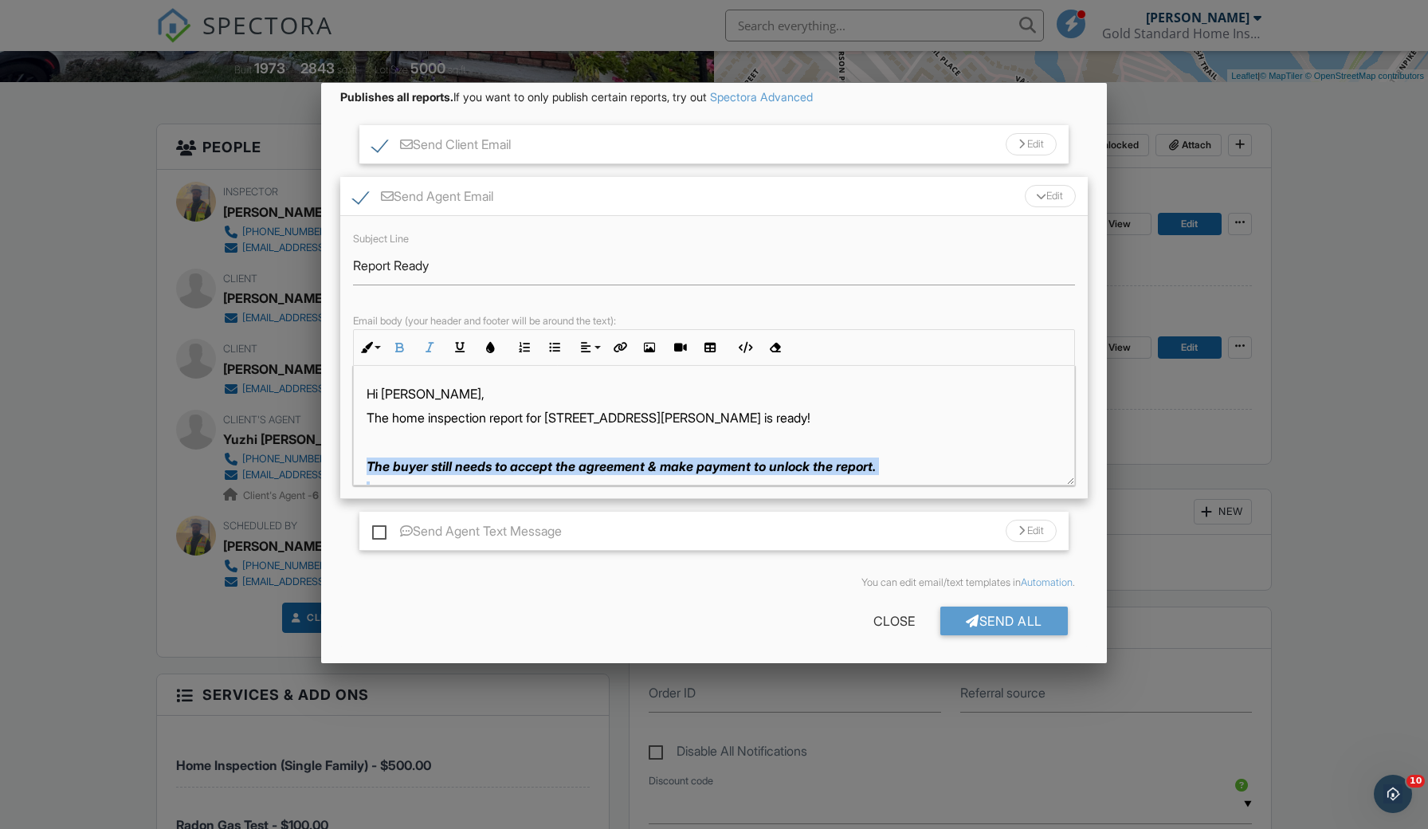
click at [728, 471] on p "The buyer still needs to accept the agreement & make payment to unlock the repo…" at bounding box center [714, 466] width 695 height 18
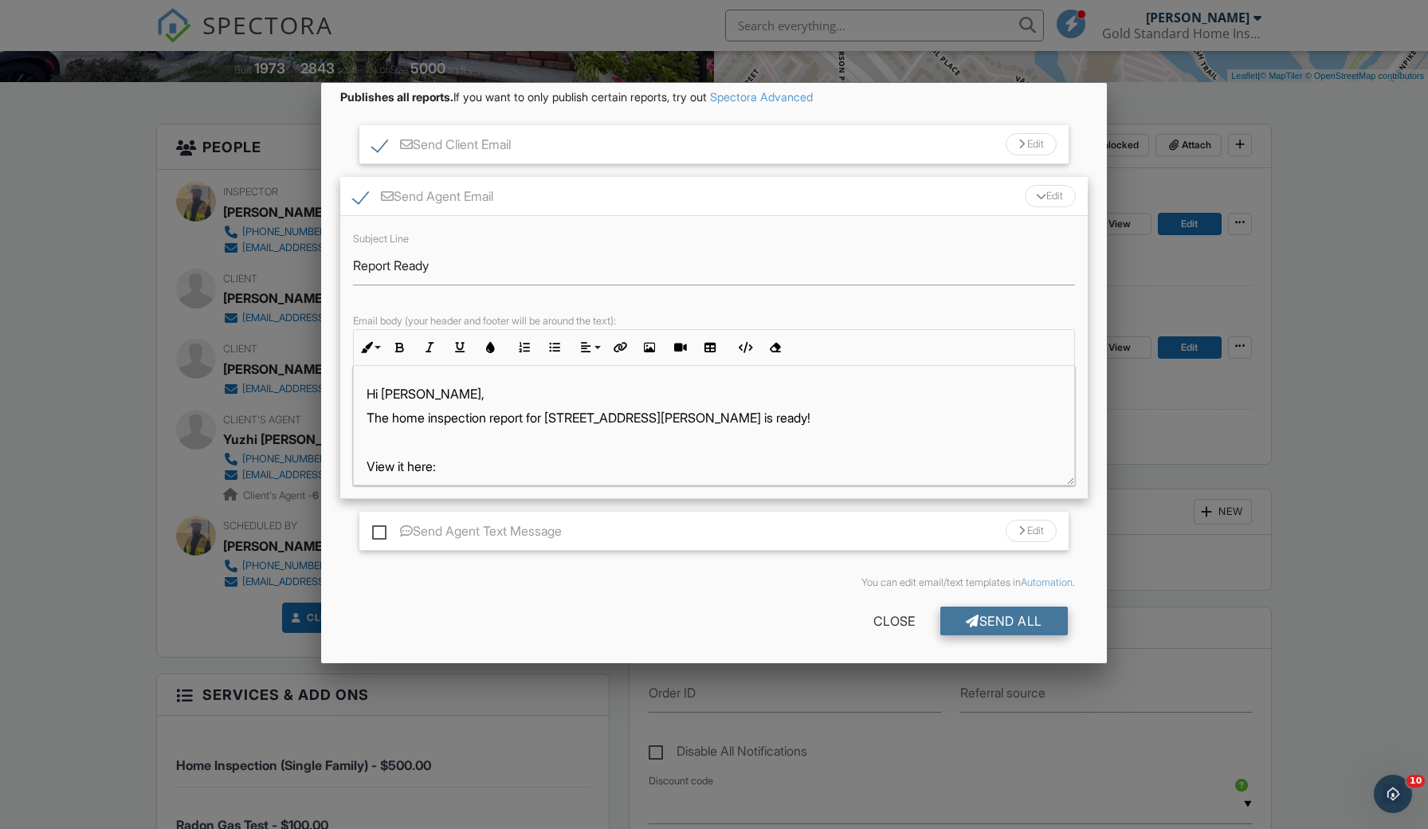
click at [1035, 611] on div "Send All" at bounding box center [1005, 621] width 128 height 29
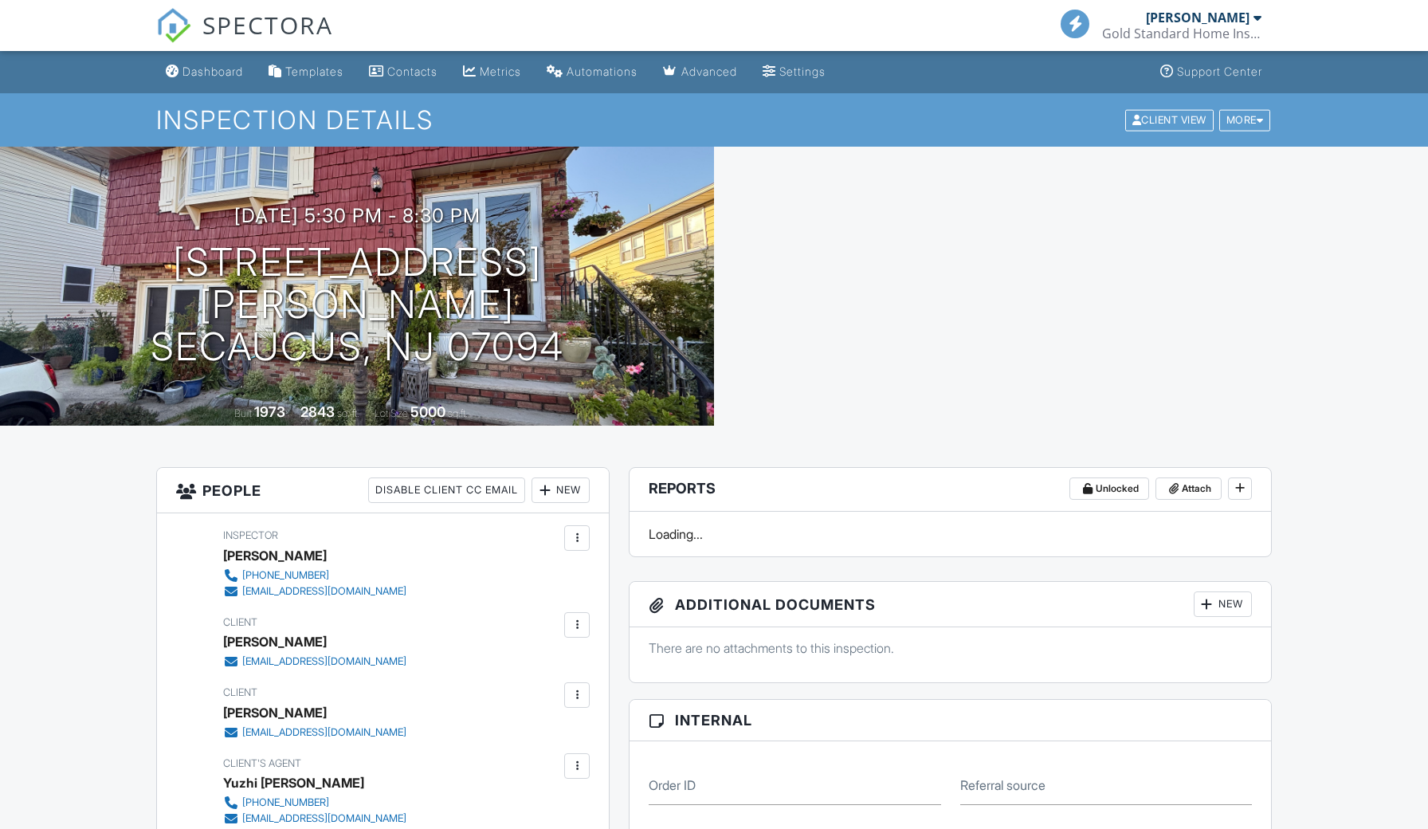
scroll to position [501, 0]
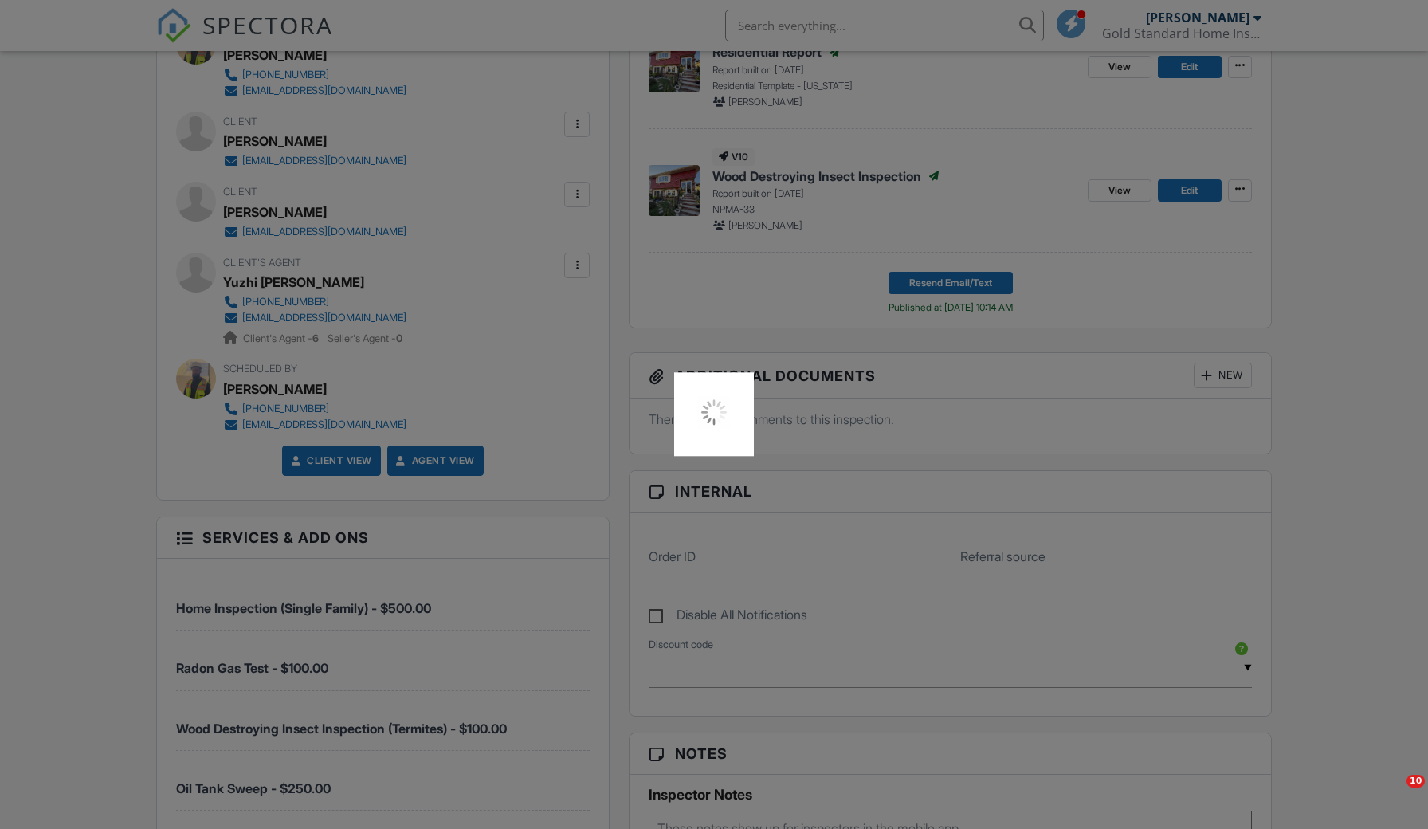
scroll to position [0, 0]
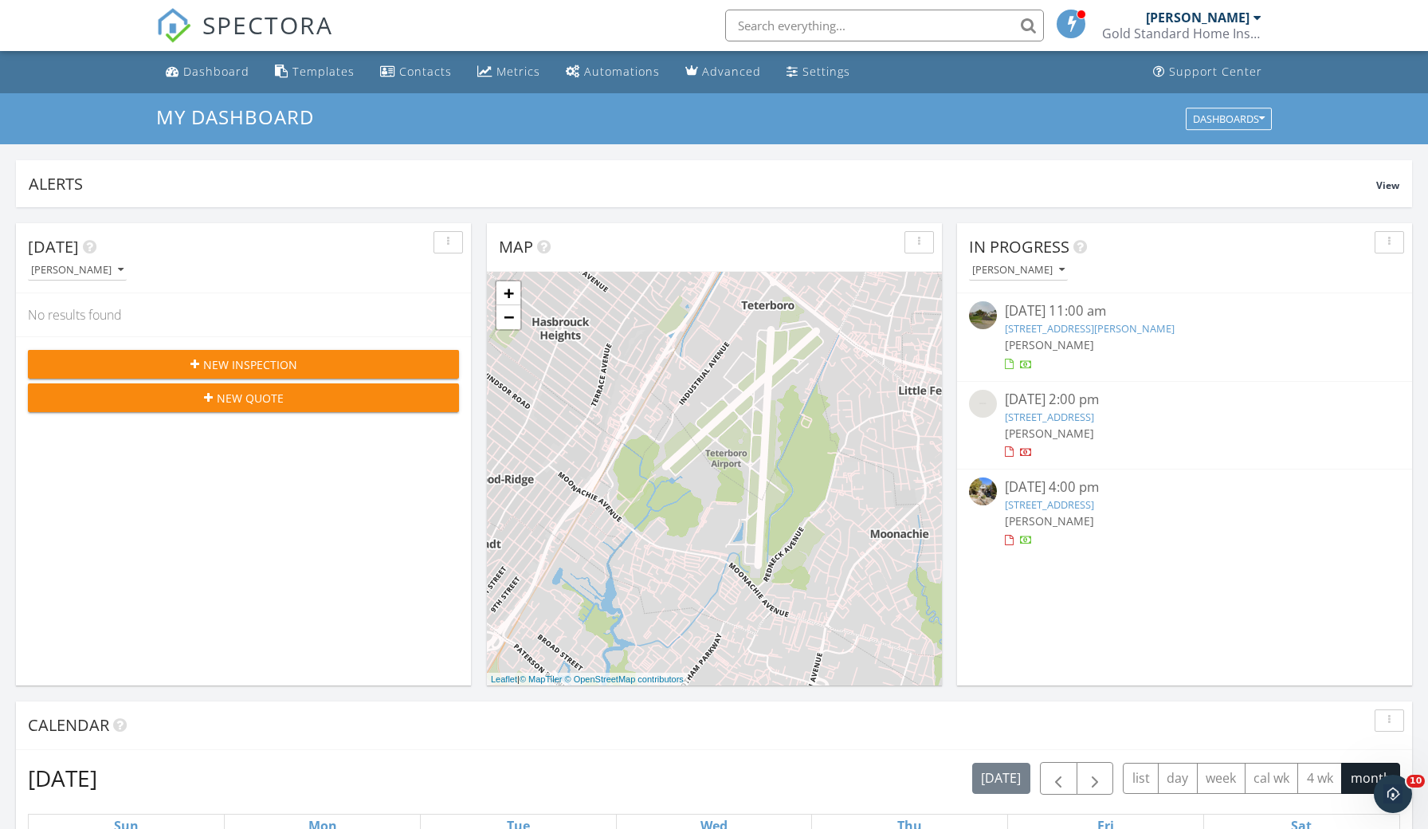
click at [1087, 325] on link "21 Beveridge St, Teaneck, NJ 07666" at bounding box center [1090, 328] width 170 height 14
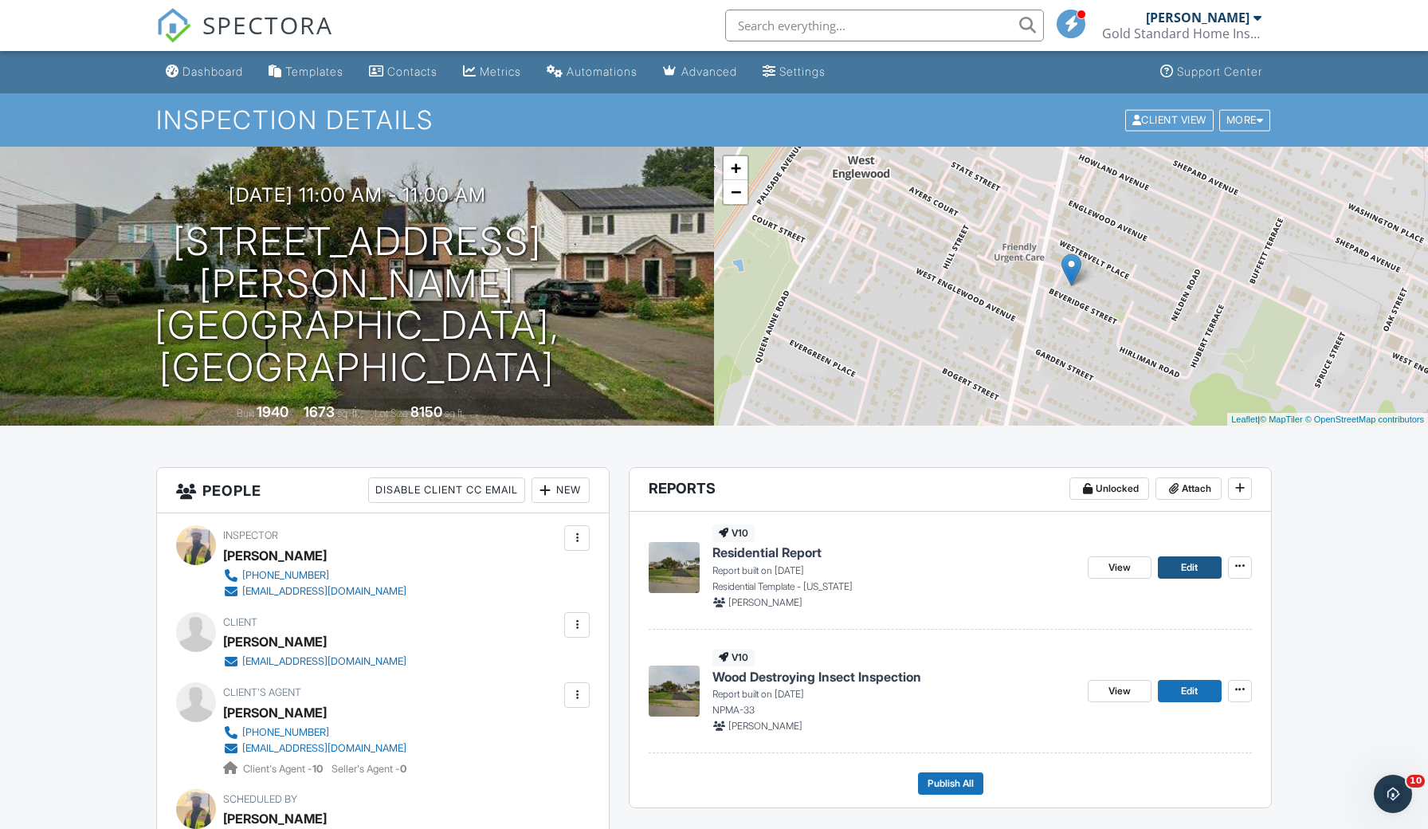
click at [1188, 576] on link "Edit" at bounding box center [1190, 567] width 64 height 22
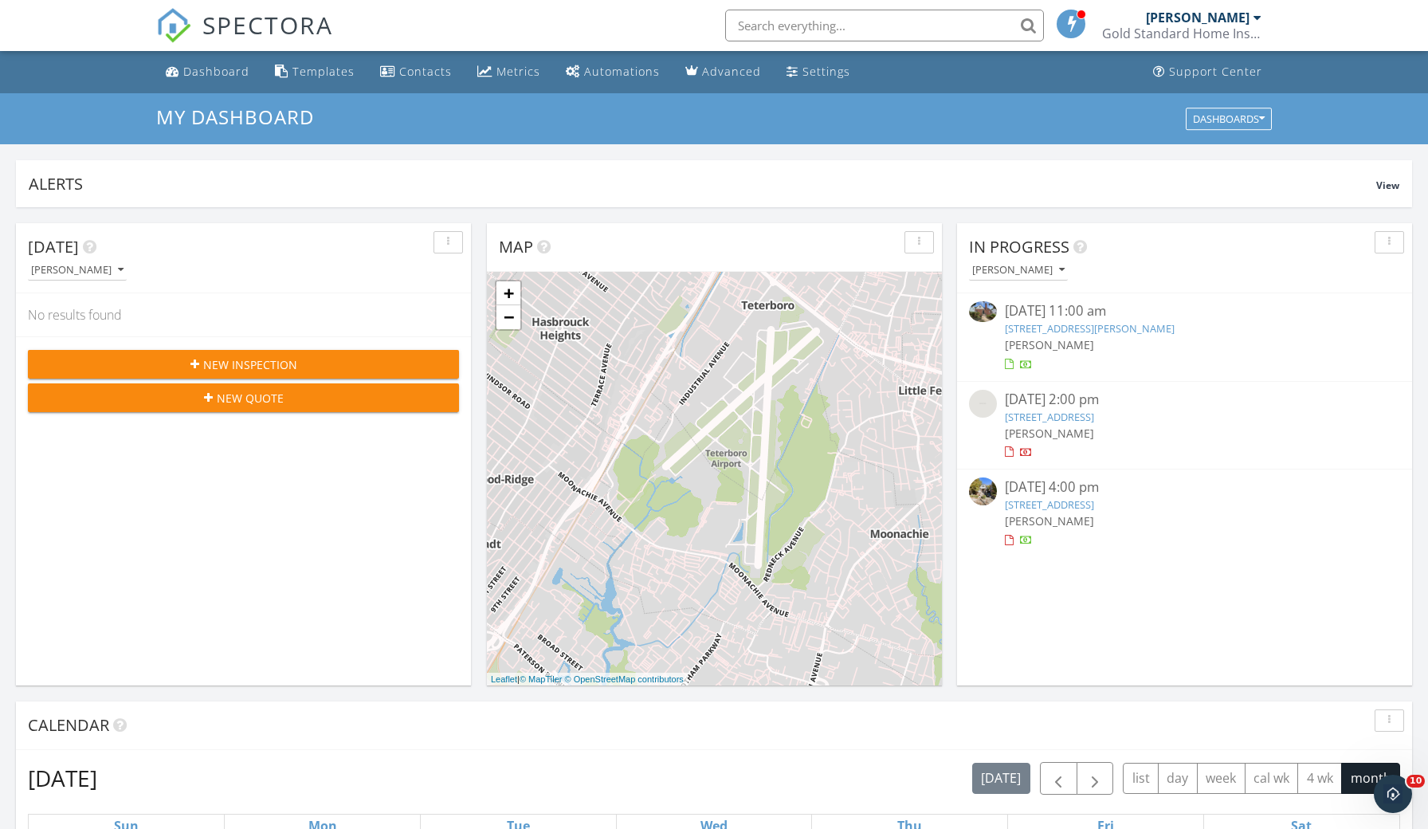
click at [1099, 334] on link "[STREET_ADDRESS][PERSON_NAME]" at bounding box center [1090, 328] width 170 height 14
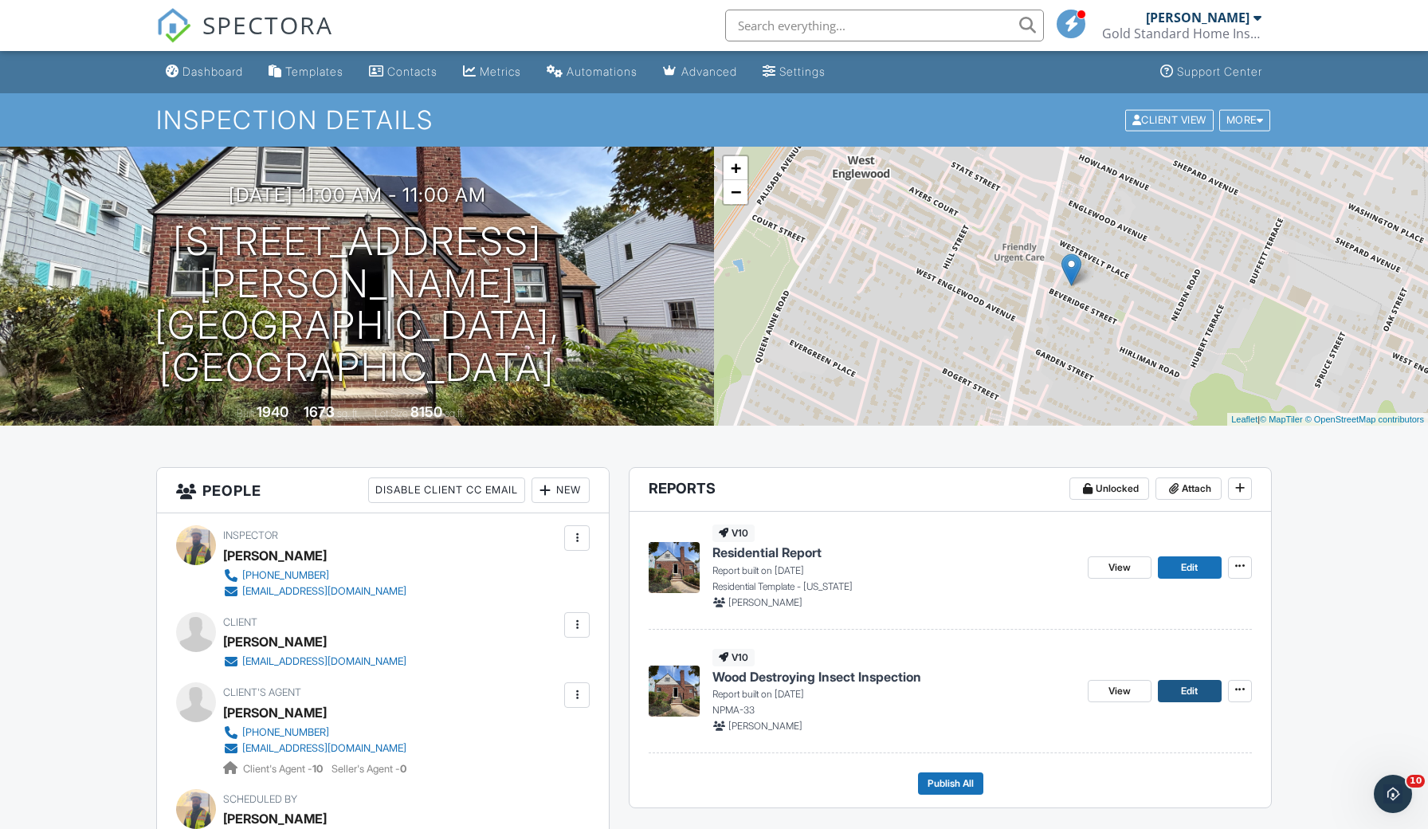
click at [1189, 696] on span "Edit" at bounding box center [1189, 691] width 17 height 16
click at [1205, 571] on link "Edit" at bounding box center [1190, 567] width 64 height 22
click at [1128, 694] on span "View" at bounding box center [1120, 691] width 22 height 16
click at [1112, 569] on span "View" at bounding box center [1120, 568] width 22 height 16
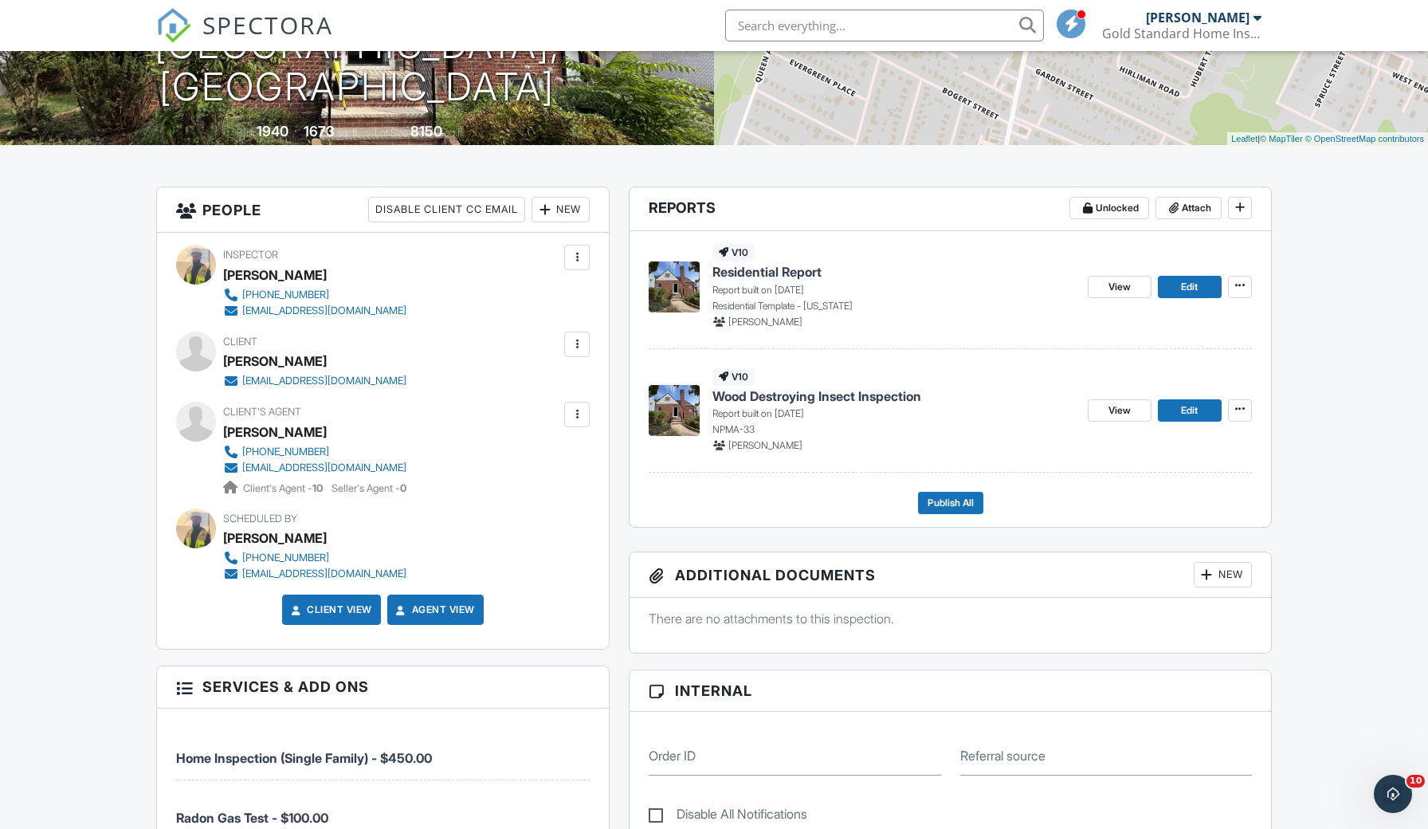
scroll to position [304, 0]
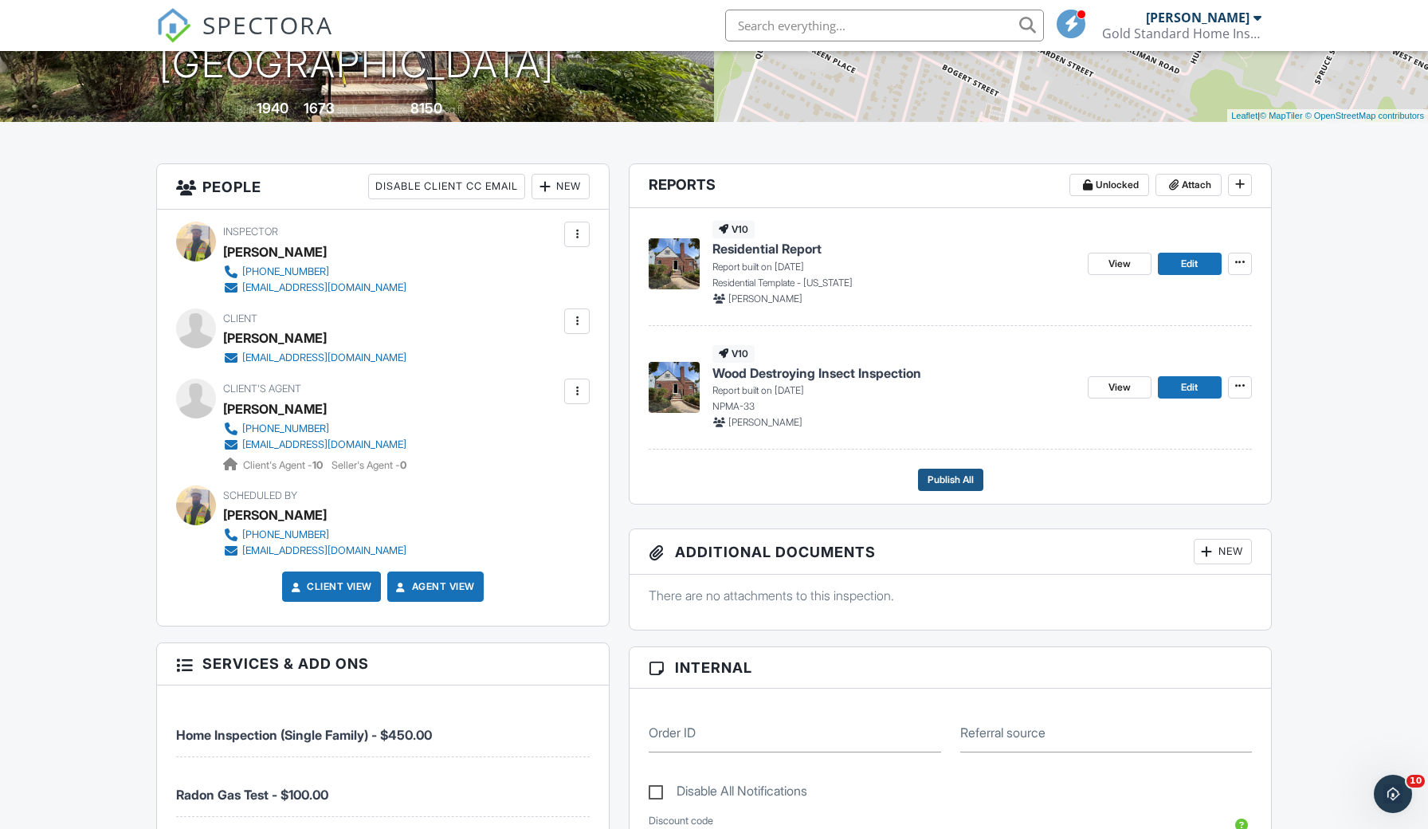
click at [946, 485] on span "Publish All" at bounding box center [951, 480] width 46 height 16
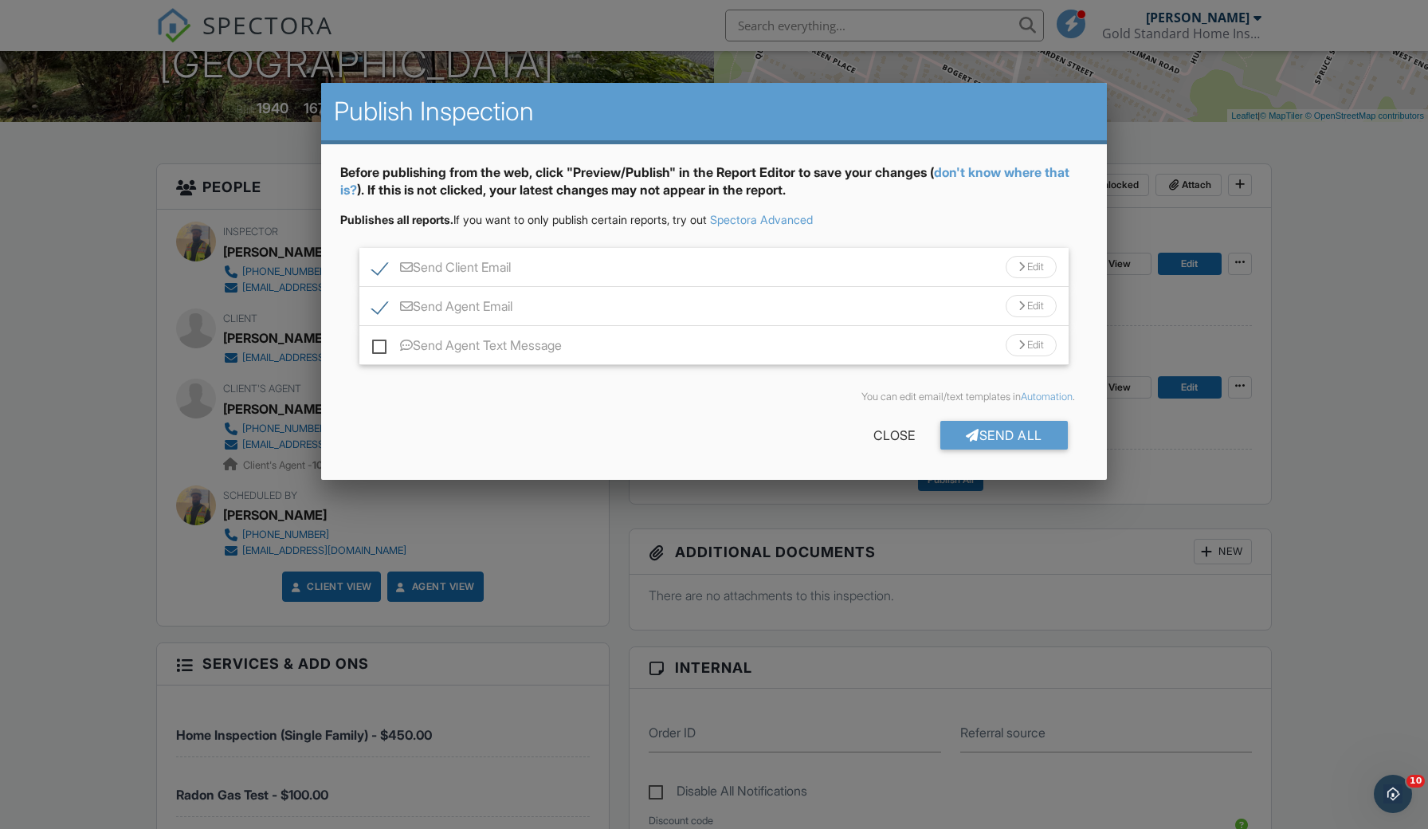
click at [860, 268] on div "Send Client Email Edit" at bounding box center [713, 267] width 709 height 39
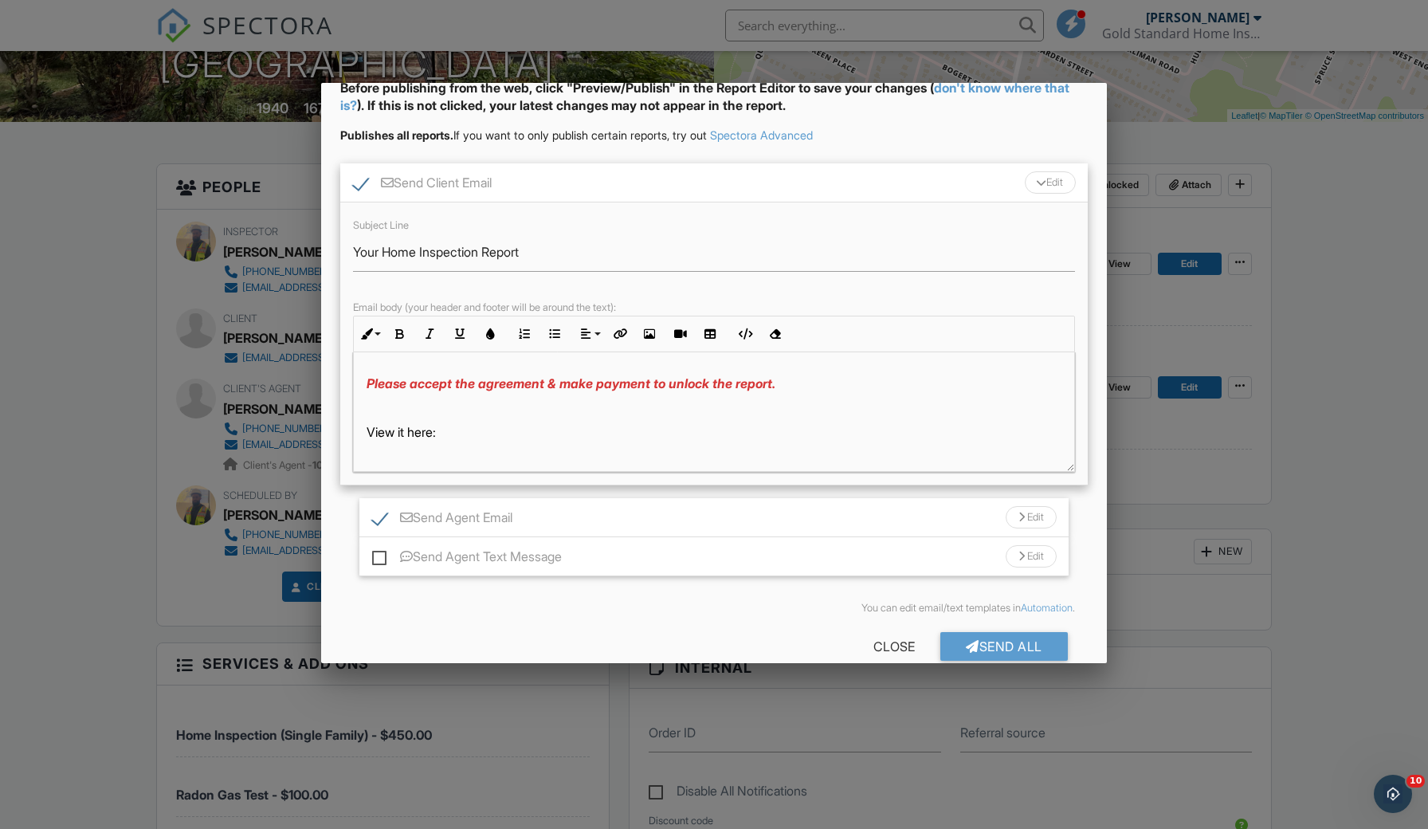
scroll to position [29, 0]
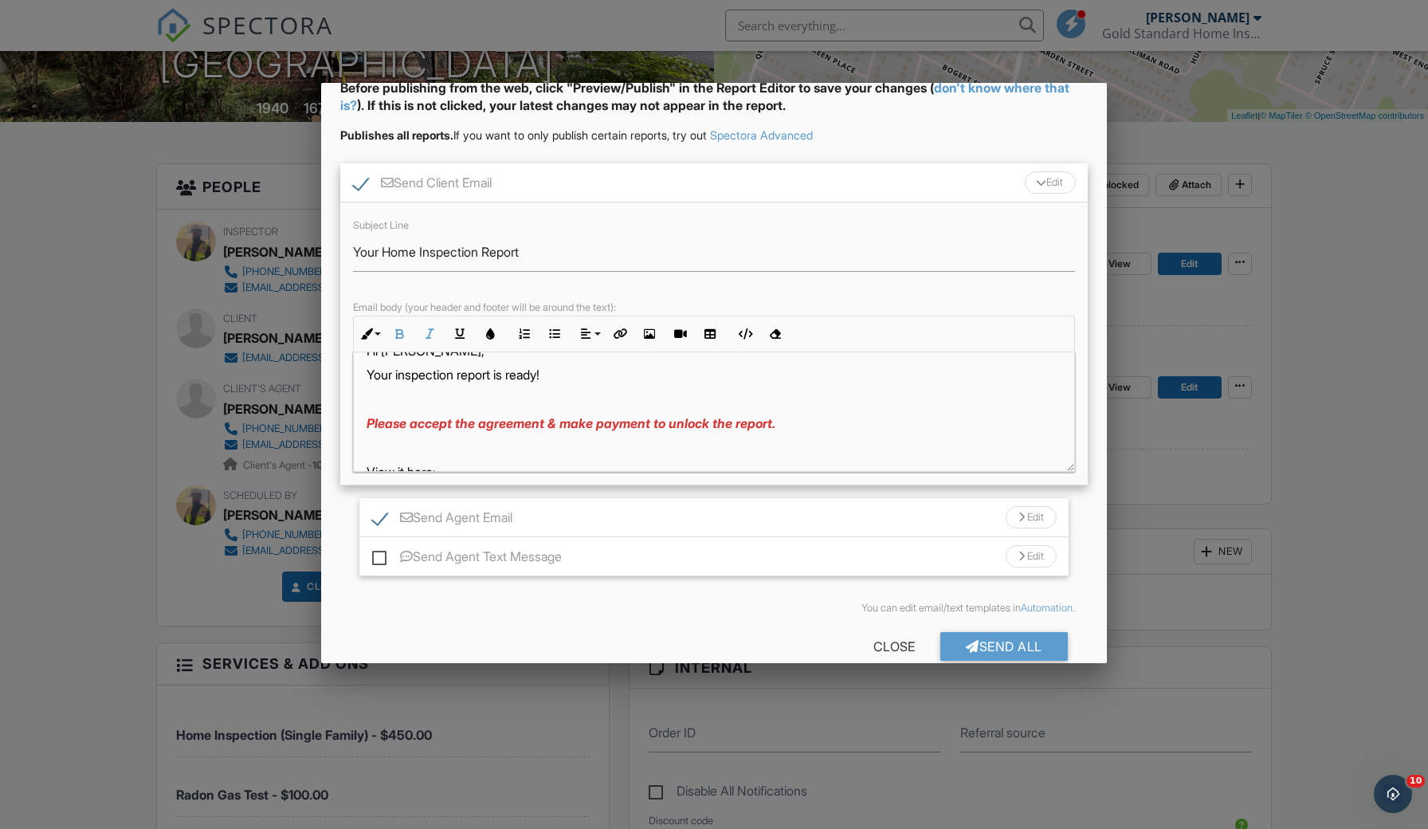
click at [729, 415] on span "Please accept the agreement & make payment to unlock the report." at bounding box center [571, 423] width 409 height 16
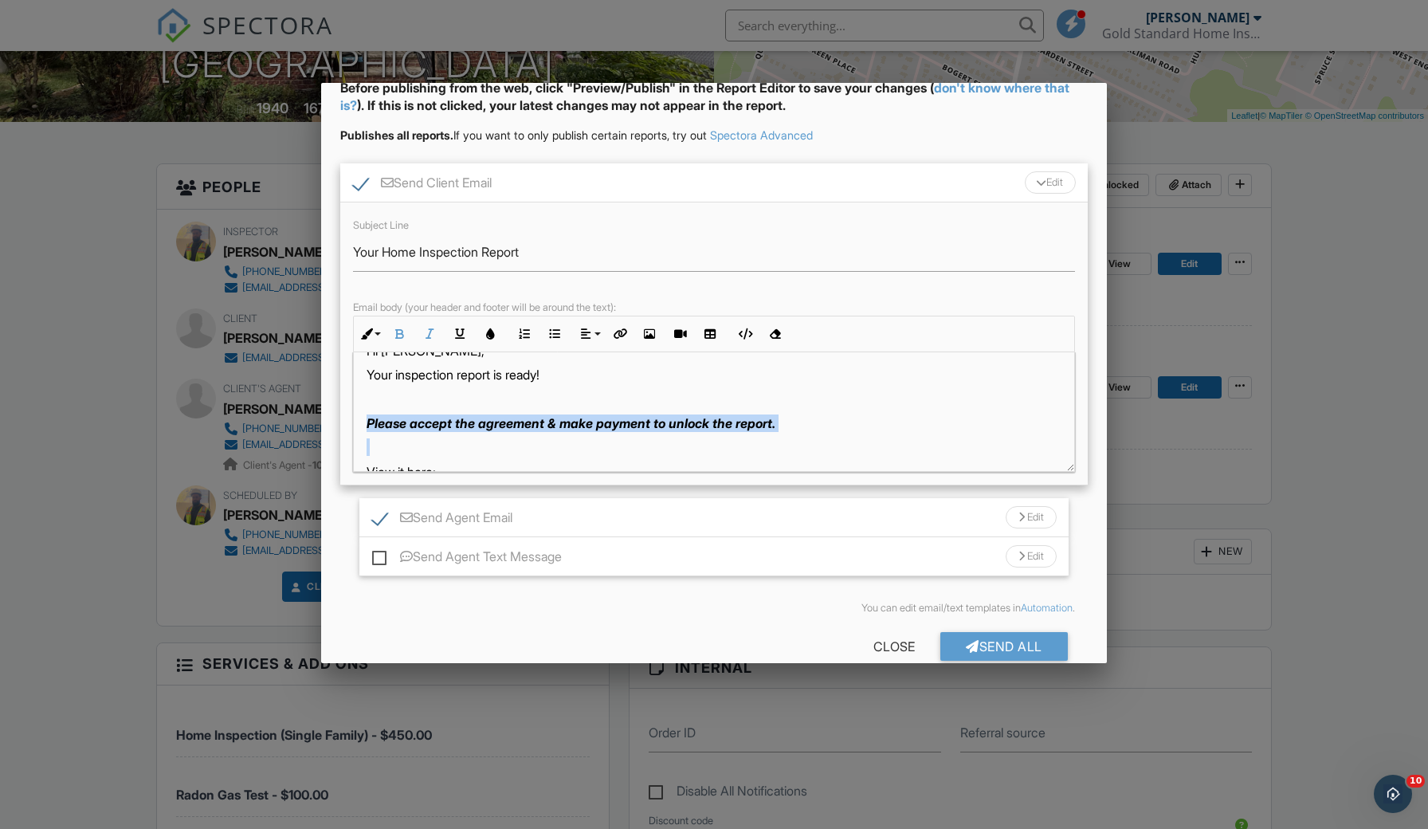
click at [729, 415] on span "Please accept the agreement & make payment to unlock the report." at bounding box center [571, 423] width 409 height 16
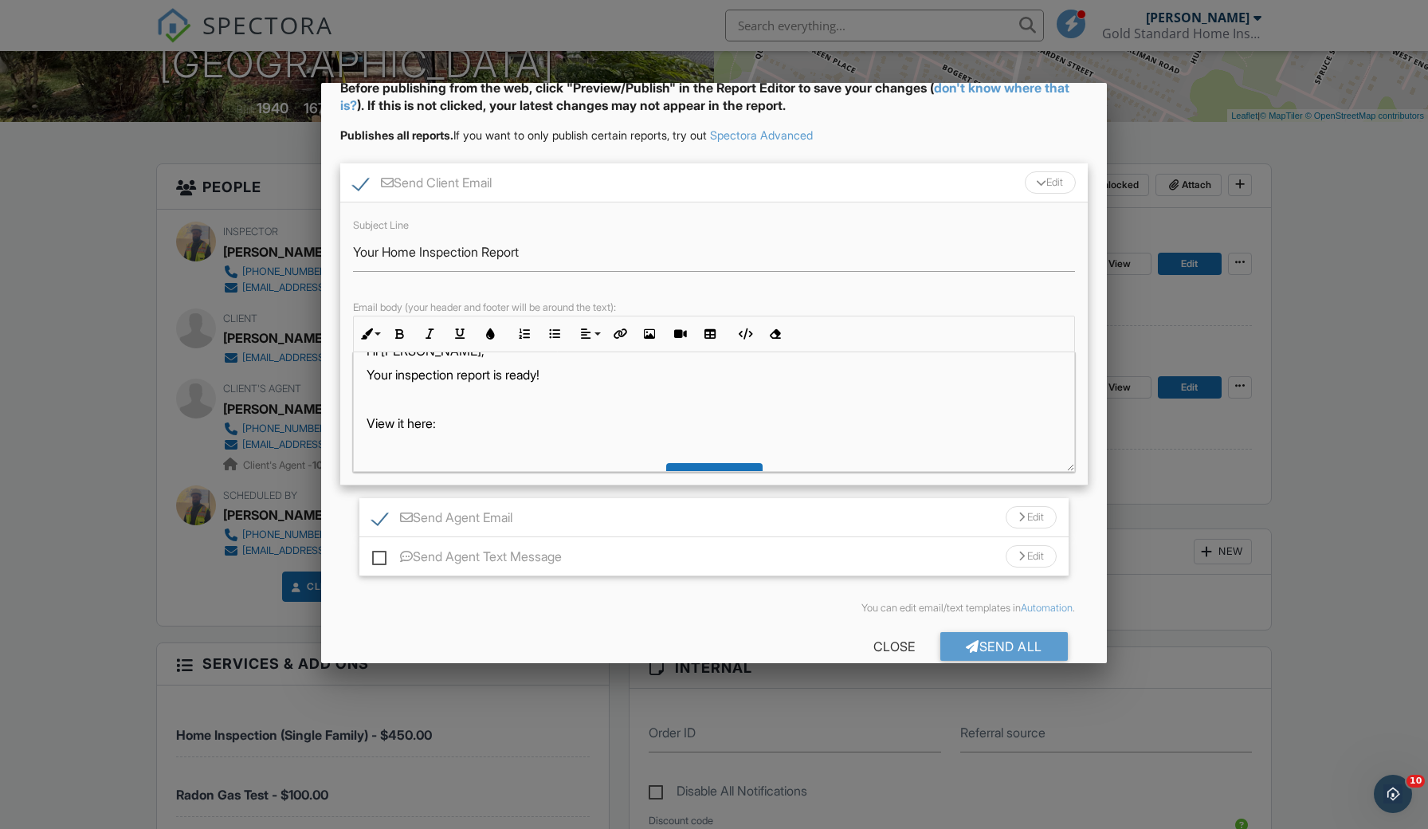
click at [859, 195] on div "Send Client Email Edit" at bounding box center [714, 182] width 748 height 39
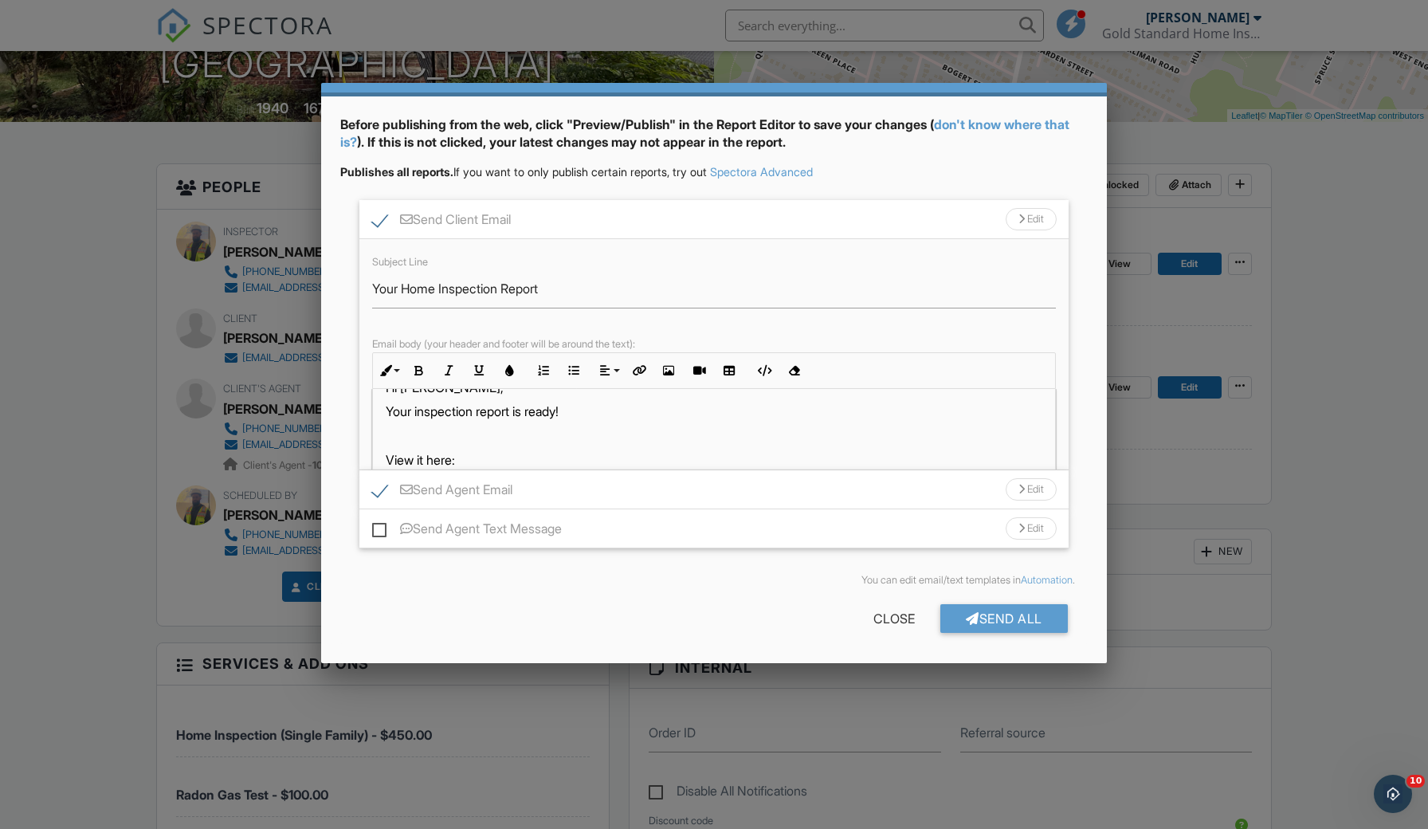
scroll to position [0, 0]
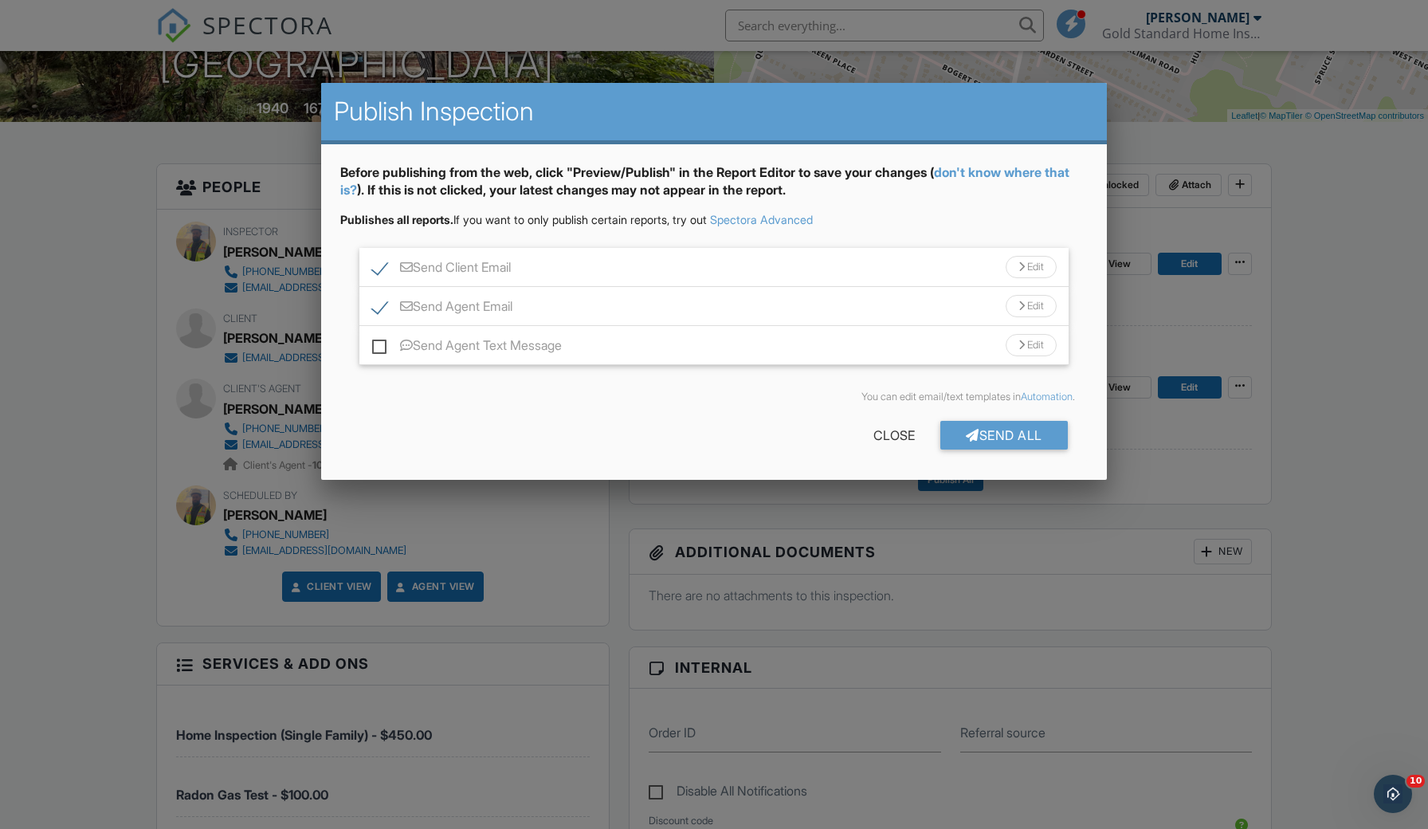
click at [801, 298] on div "Send Agent Email Edit" at bounding box center [713, 306] width 709 height 39
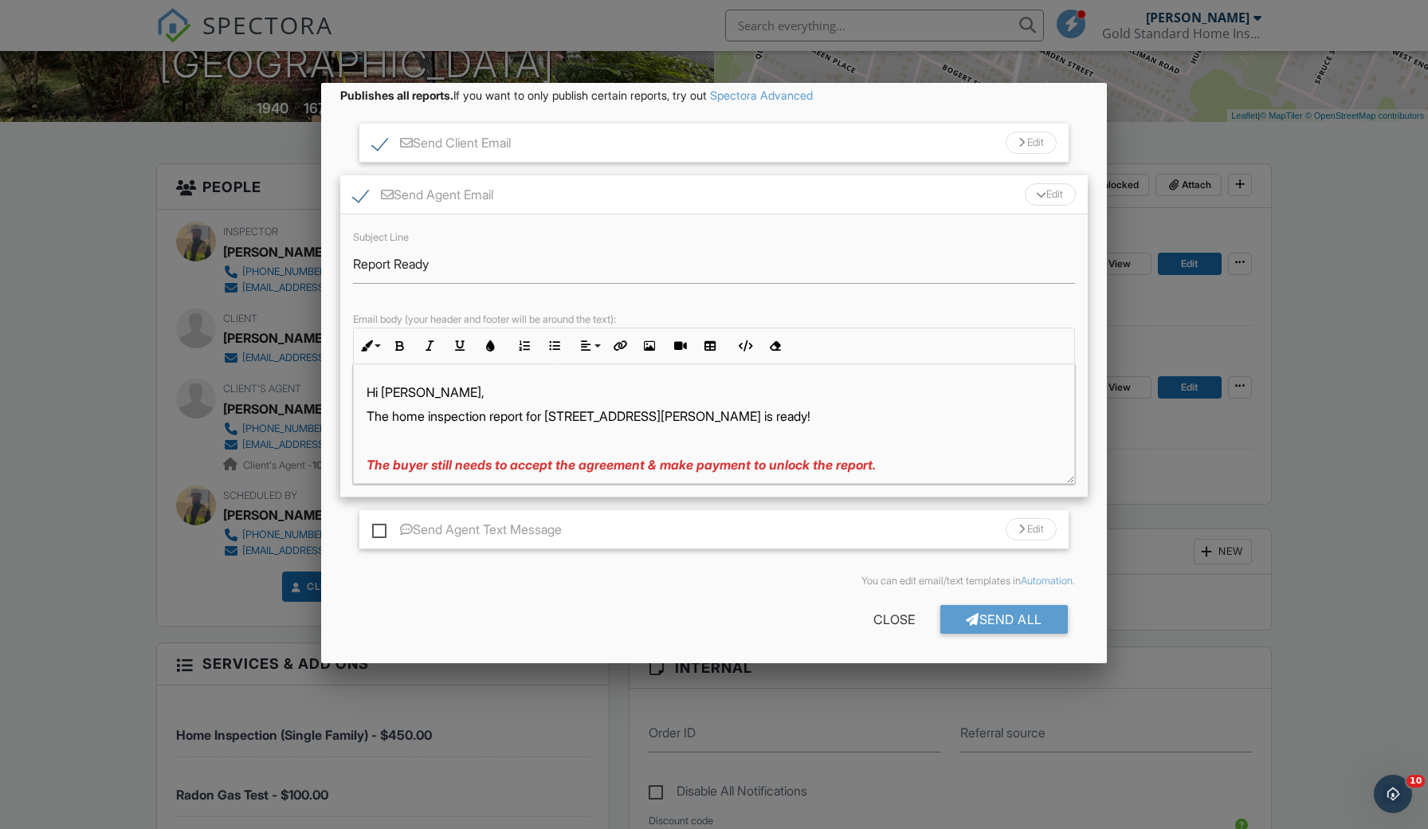
scroll to position [123, 0]
click at [654, 481] on p at bounding box center [714, 490] width 695 height 18
click at [654, 471] on p "The buyer still needs to accept the agreement & make payment to unlock the repo…" at bounding box center [714, 466] width 695 height 18
click at [654, 470] on span "The buyer still needs to accept the agreement & make payment to unlock the repo…" at bounding box center [621, 466] width 509 height 16
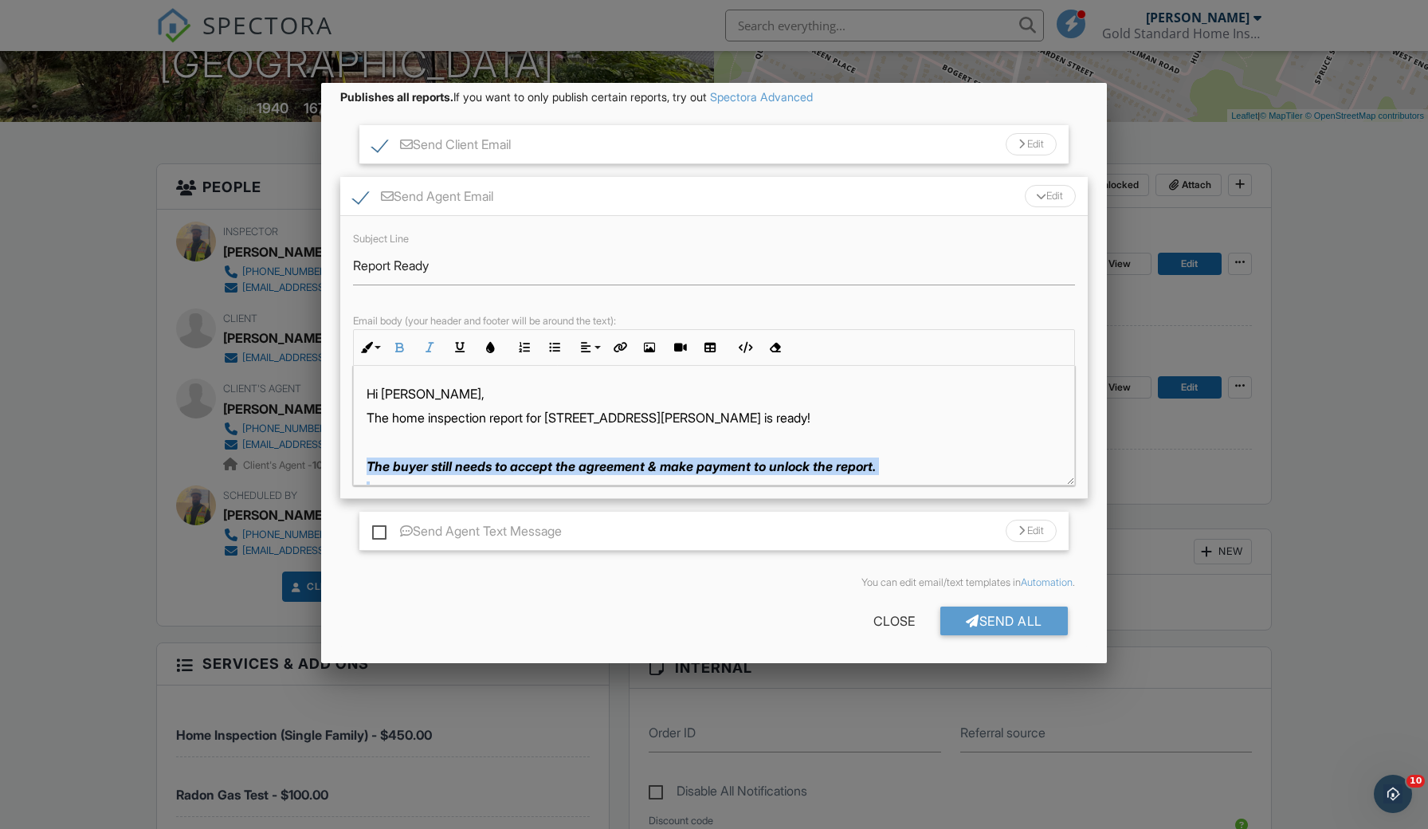
click at [654, 470] on span "The buyer still needs to accept the agreement & make payment to unlock the repo…" at bounding box center [621, 466] width 509 height 16
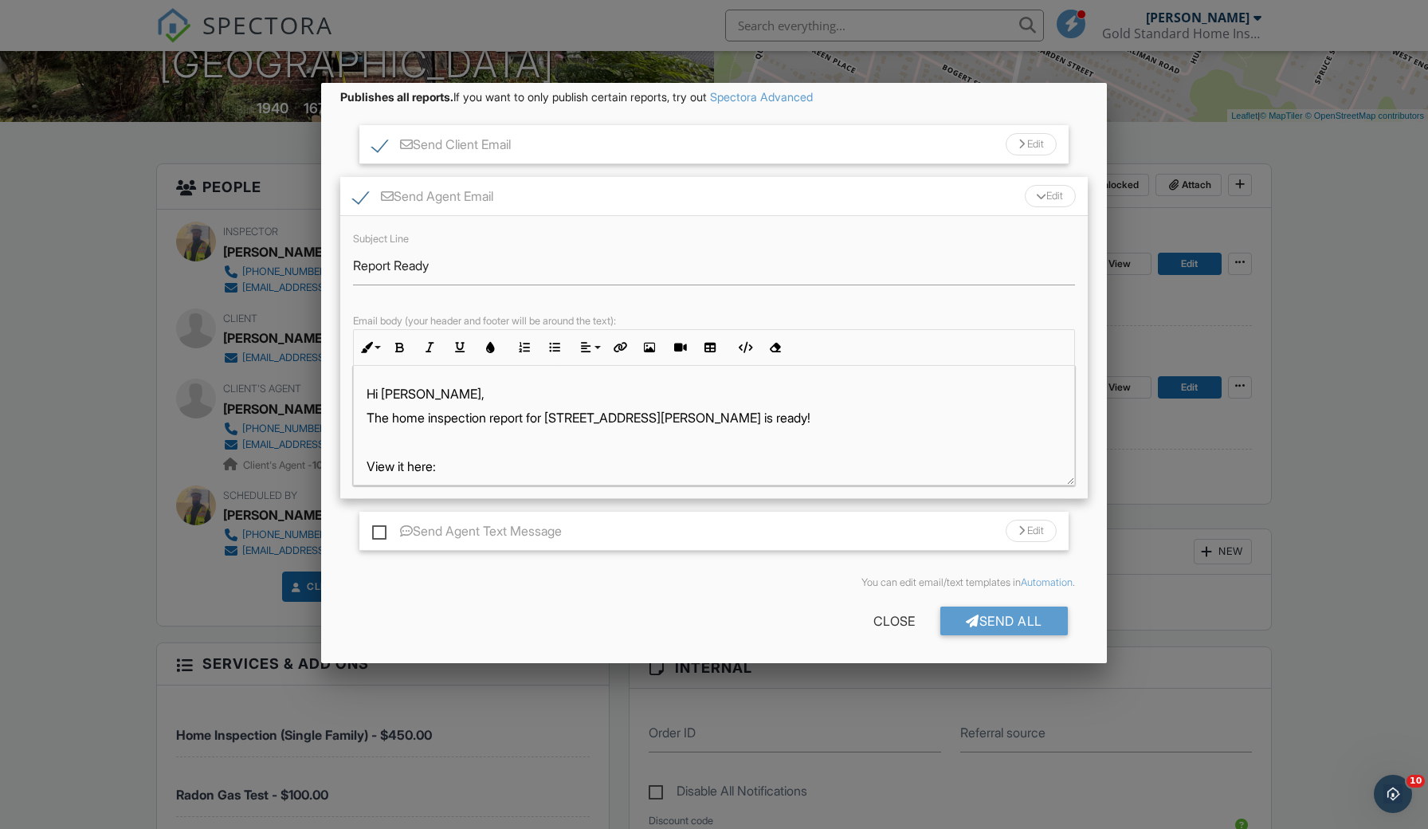
click at [995, 198] on div "Send Agent Email Edit" at bounding box center [714, 196] width 748 height 39
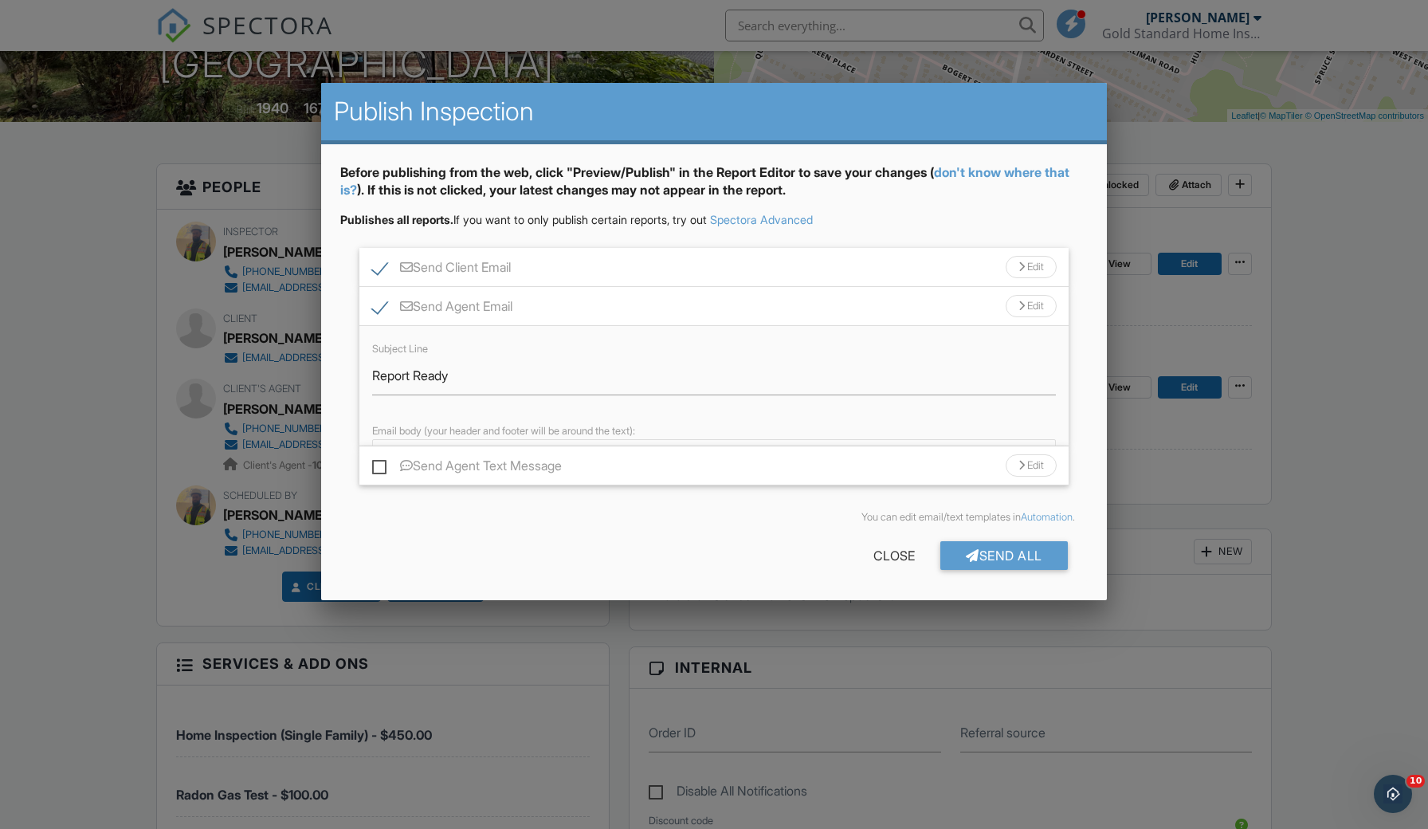
scroll to position [0, 0]
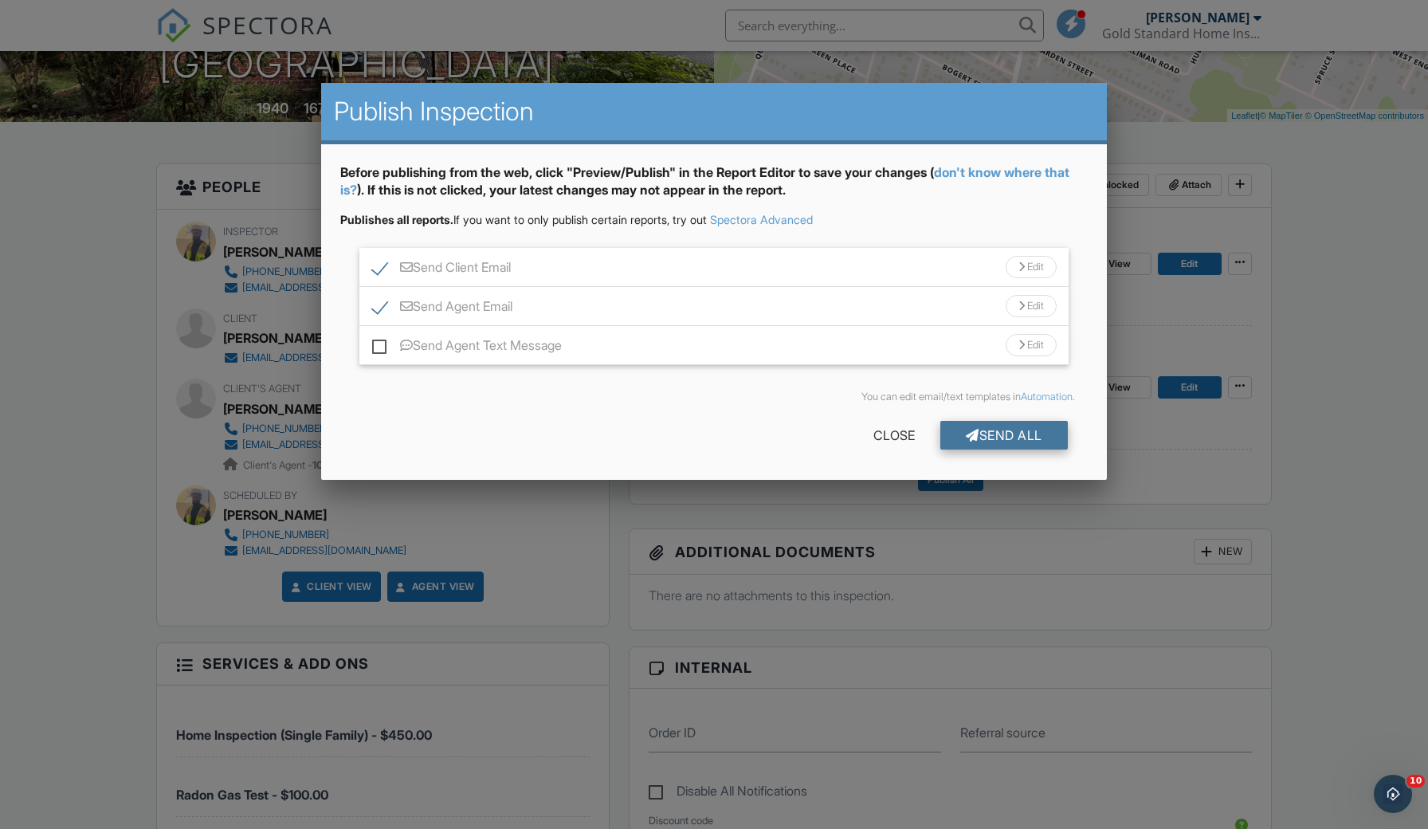
click at [1004, 443] on div "Send All" at bounding box center [1005, 435] width 128 height 29
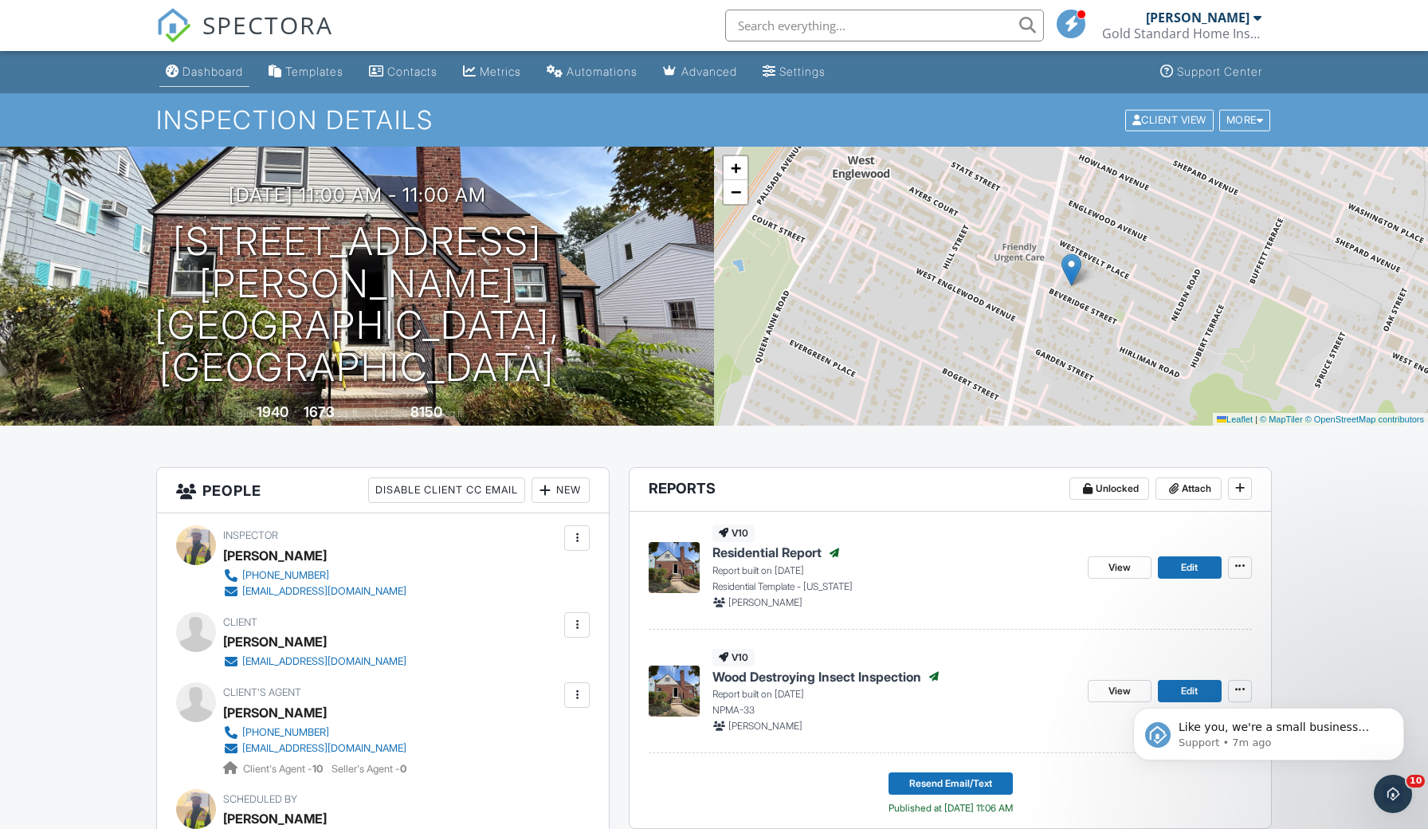
click at [194, 80] on link "Dashboard" at bounding box center [204, 71] width 90 height 29
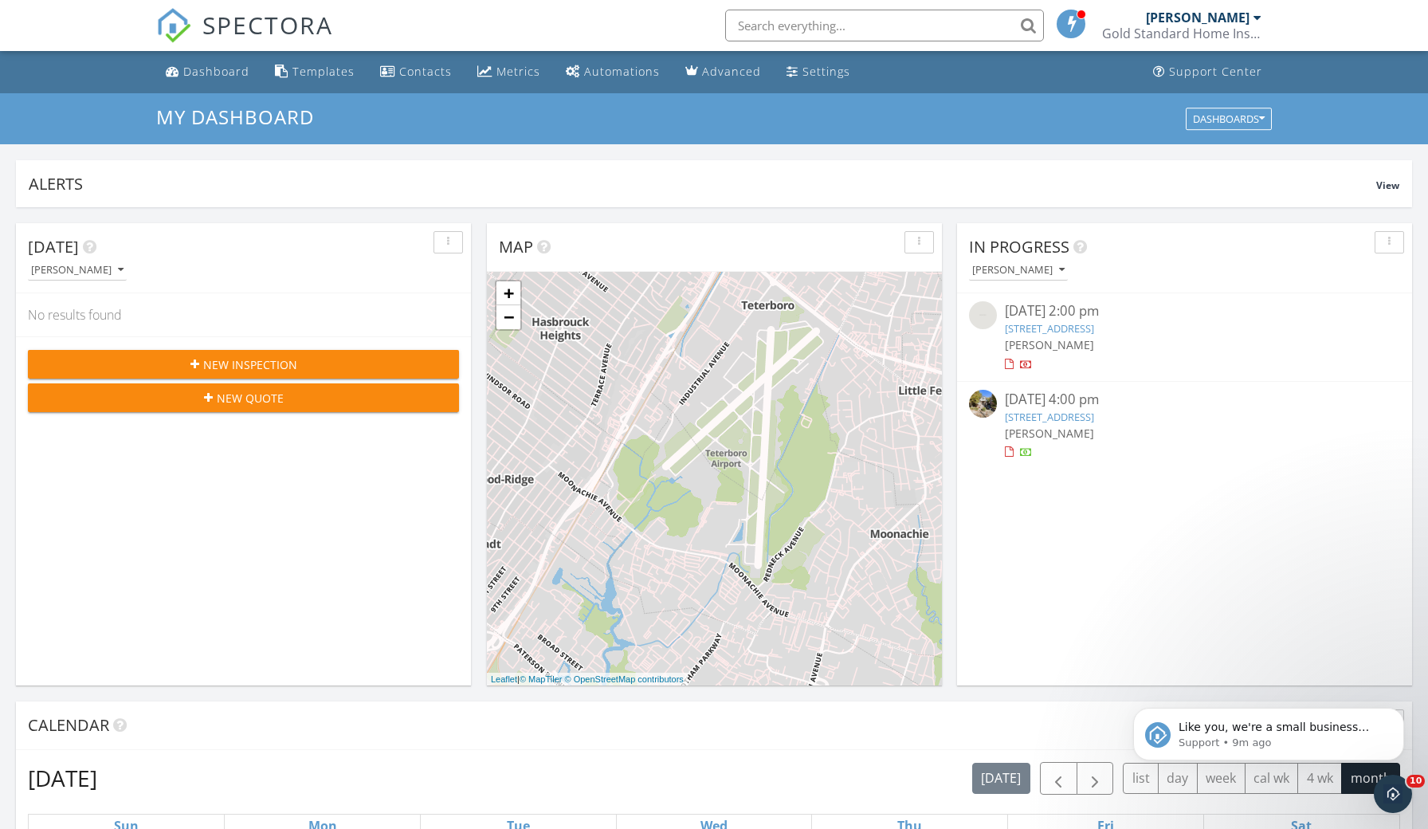
click at [1094, 328] on link "[STREET_ADDRESS]" at bounding box center [1049, 328] width 89 height 14
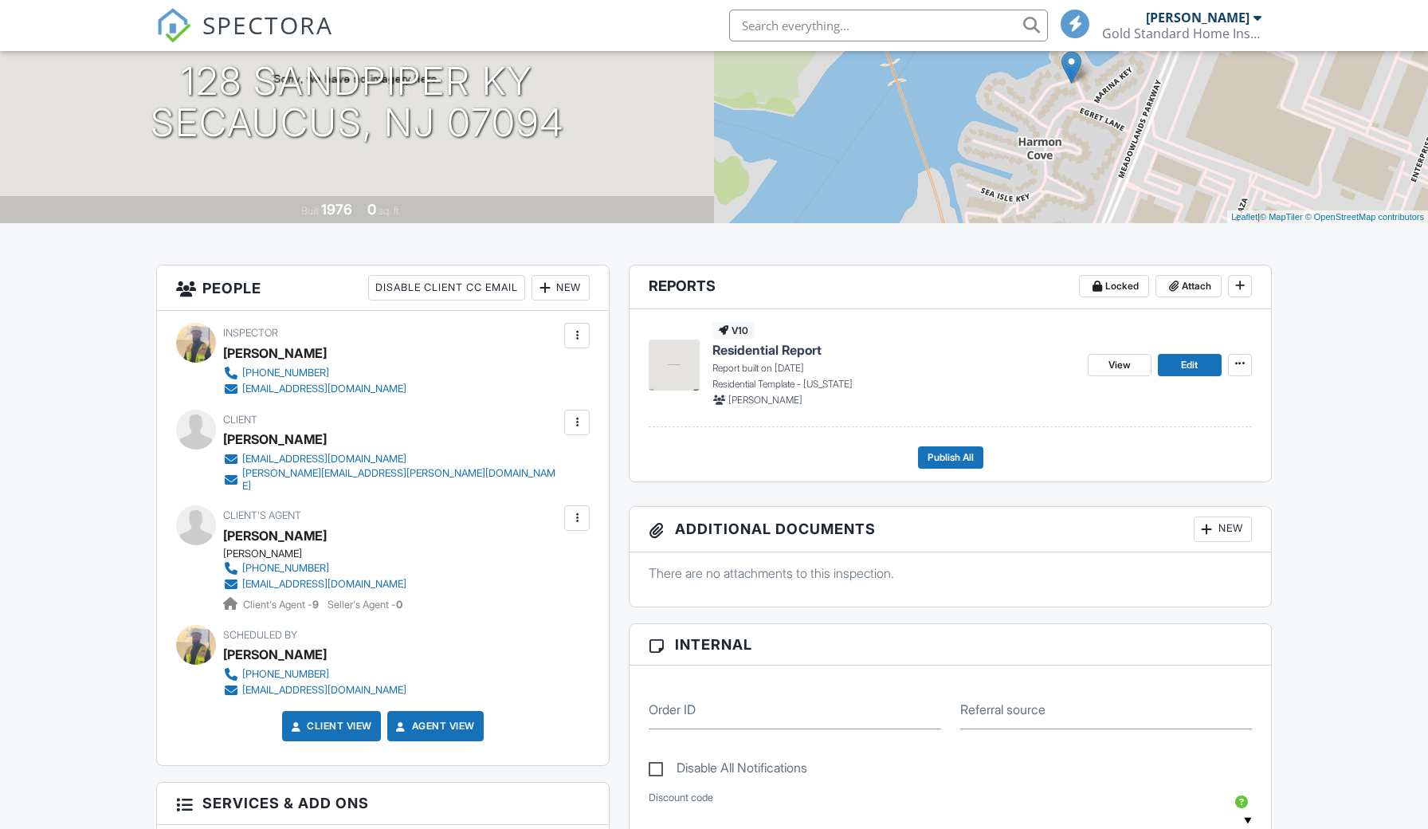
scroll to position [339, 0]
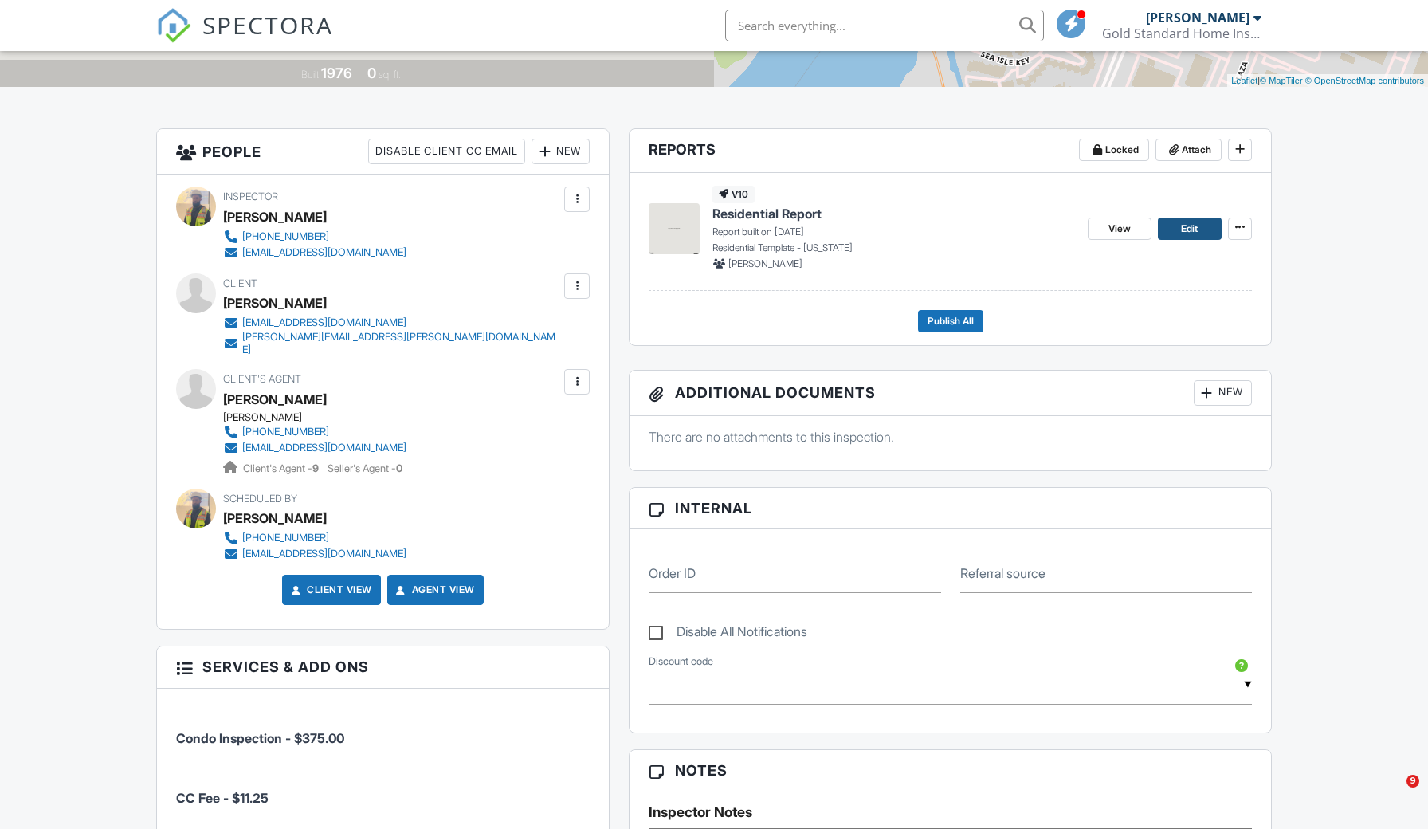
click at [1189, 230] on span "Edit" at bounding box center [1189, 229] width 17 height 16
